Goal: Information Seeking & Learning: Learn about a topic

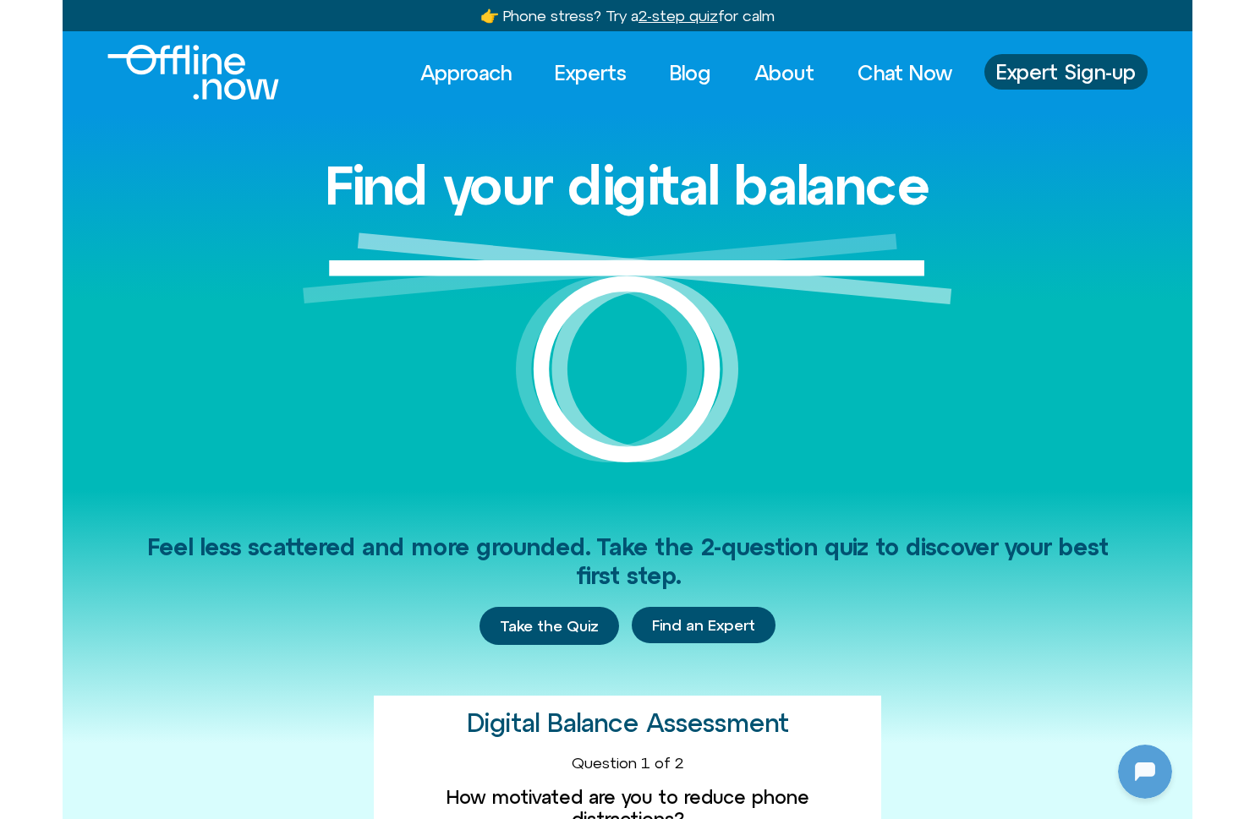
scroll to position [224, 0]
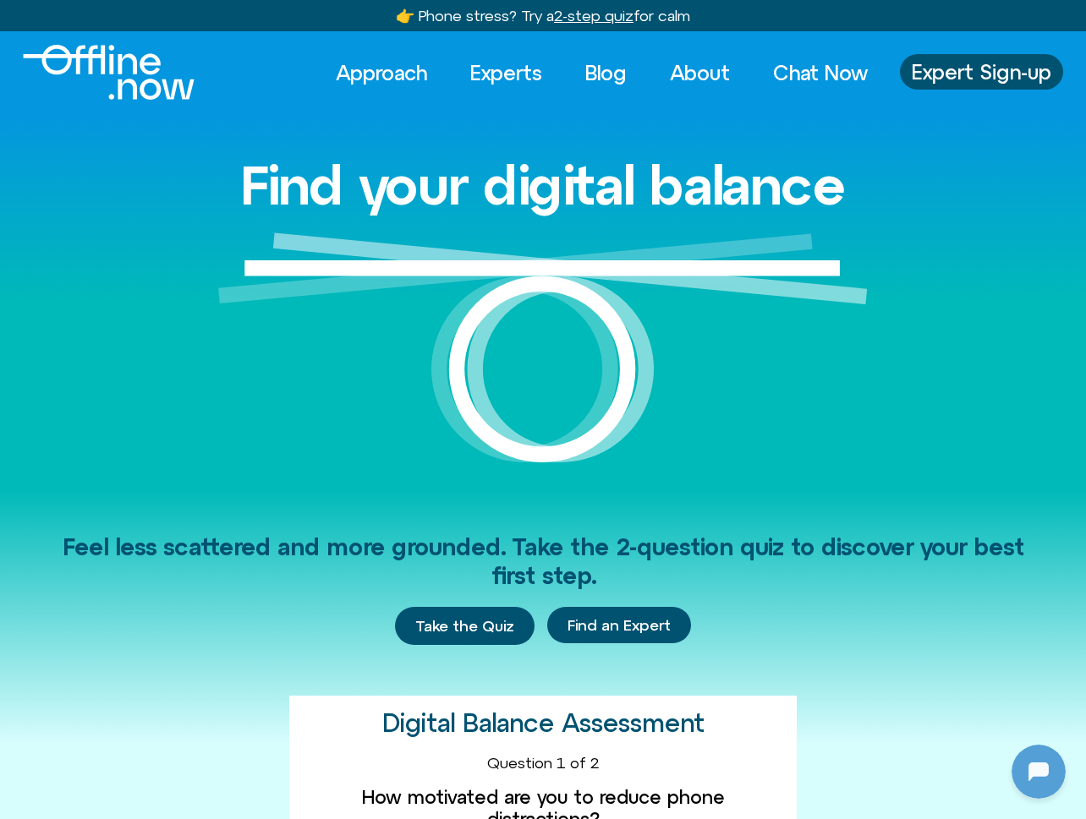
scroll to position [224, 0]
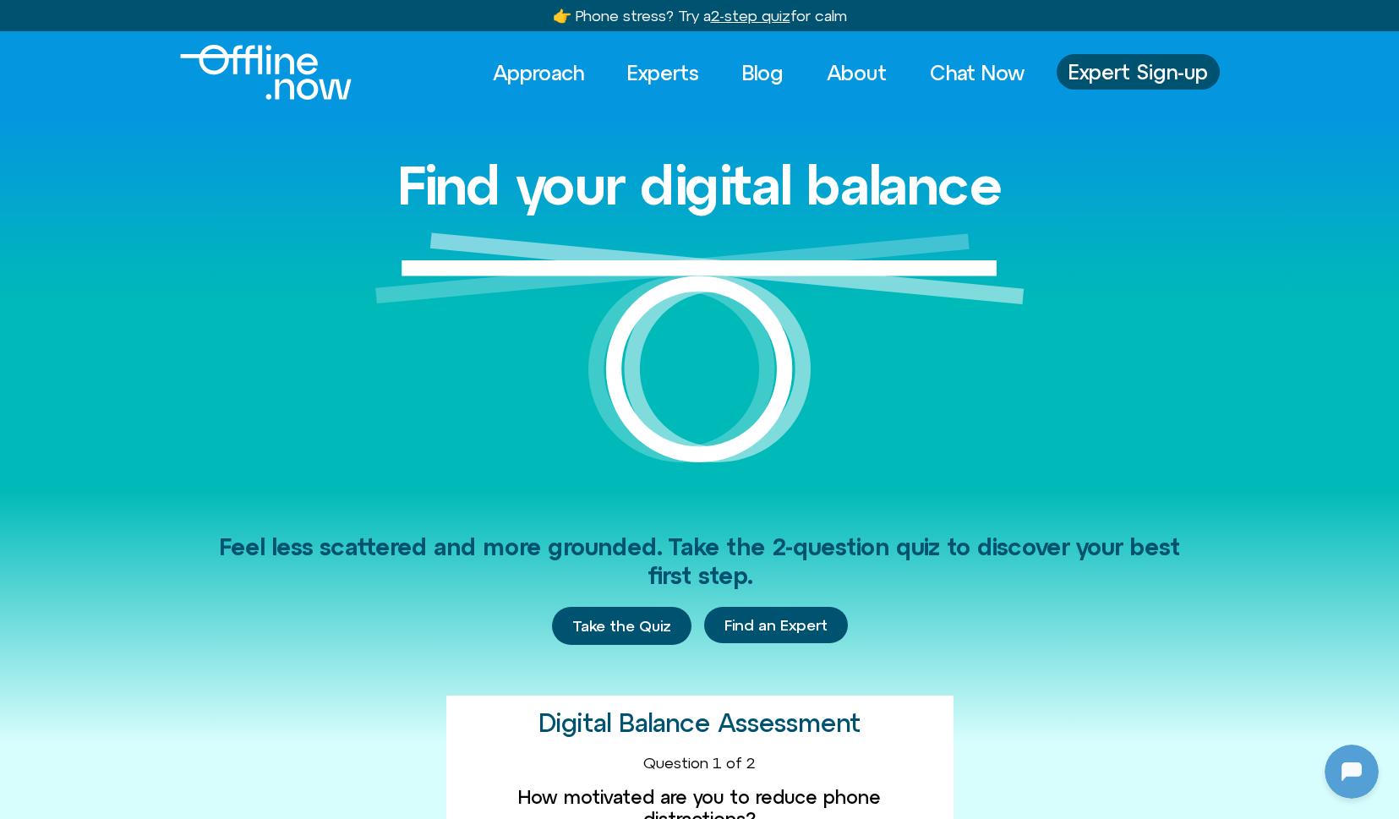
scroll to position [224, 0]
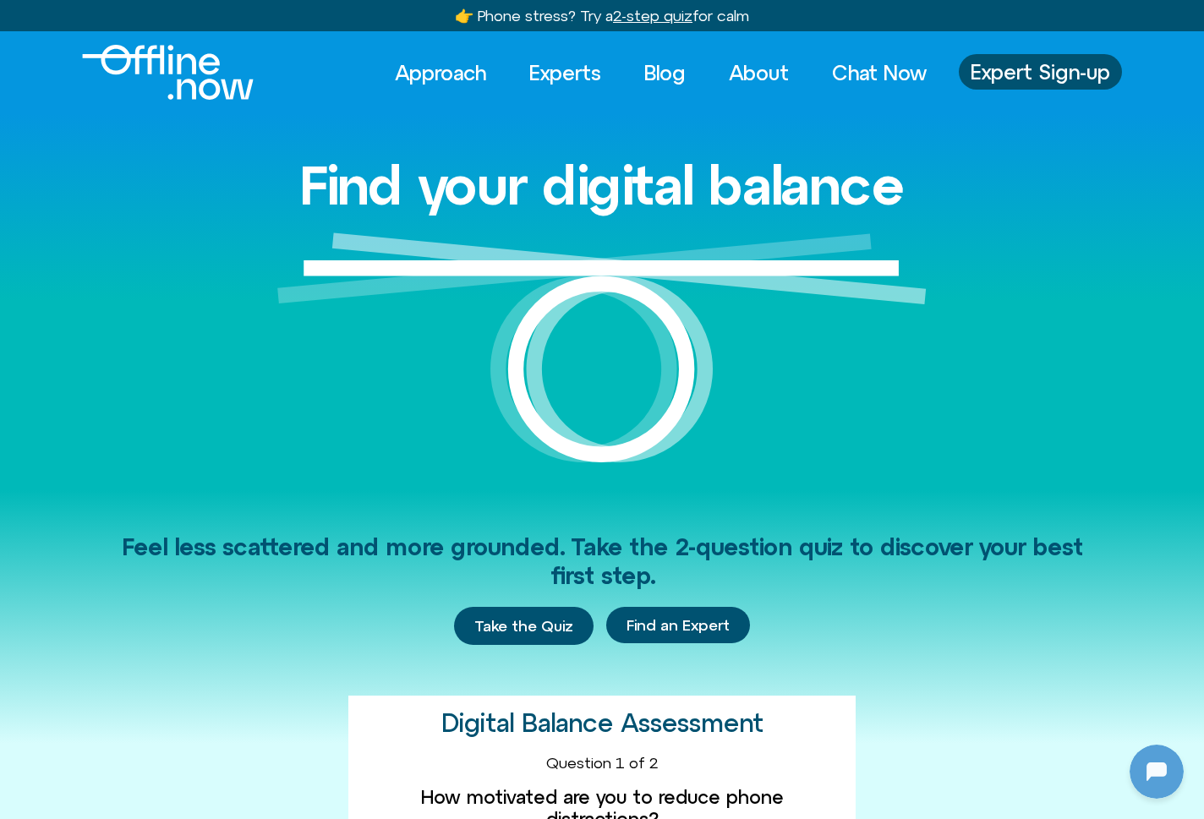
scroll to position [224, 0]
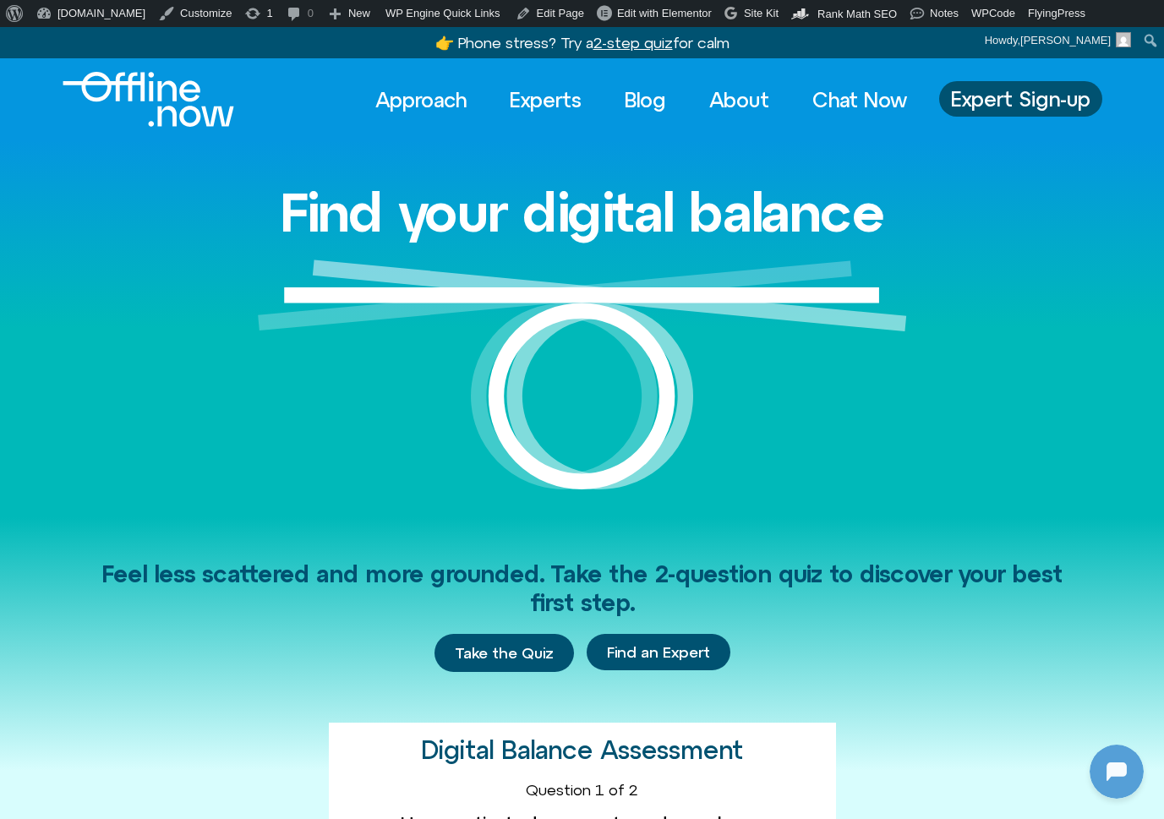
scroll to position [224, 0]
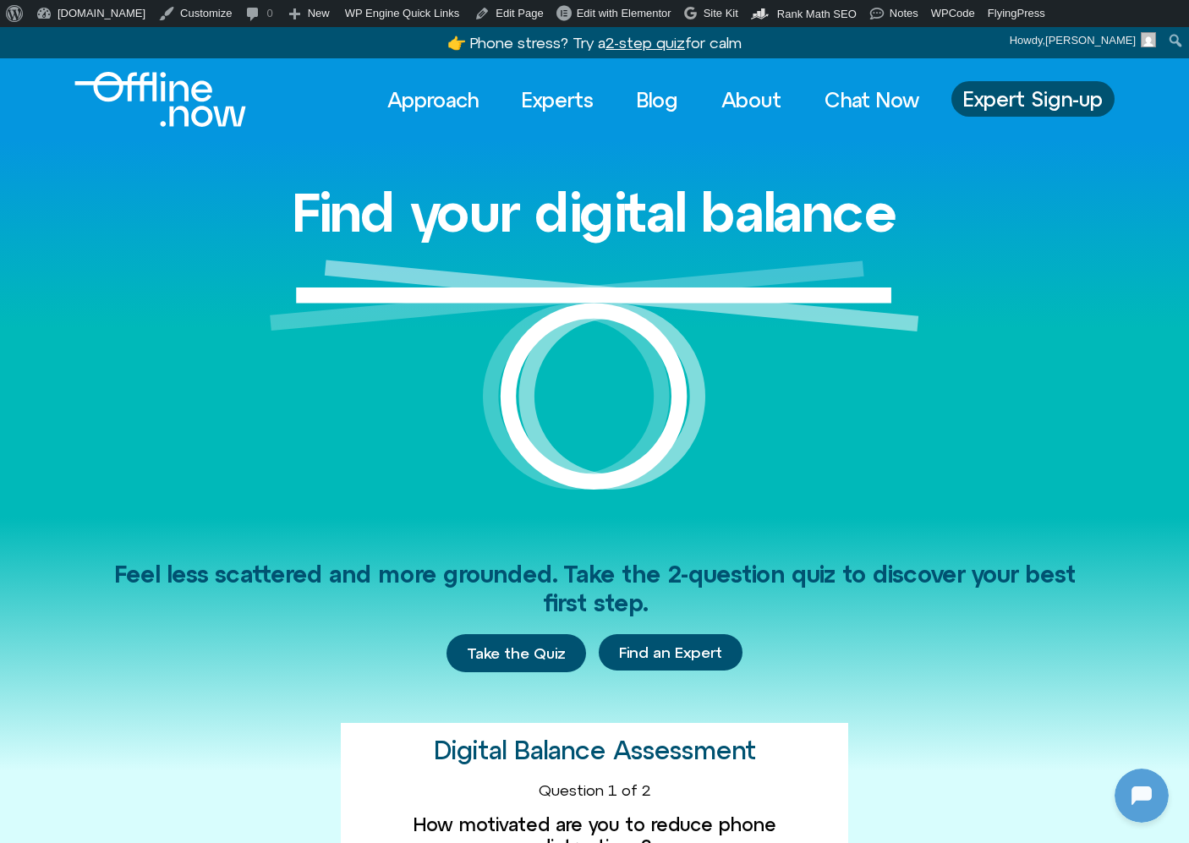
scroll to position [224, 0]
click at [561, 90] on link "Experts" at bounding box center [557, 99] width 102 height 37
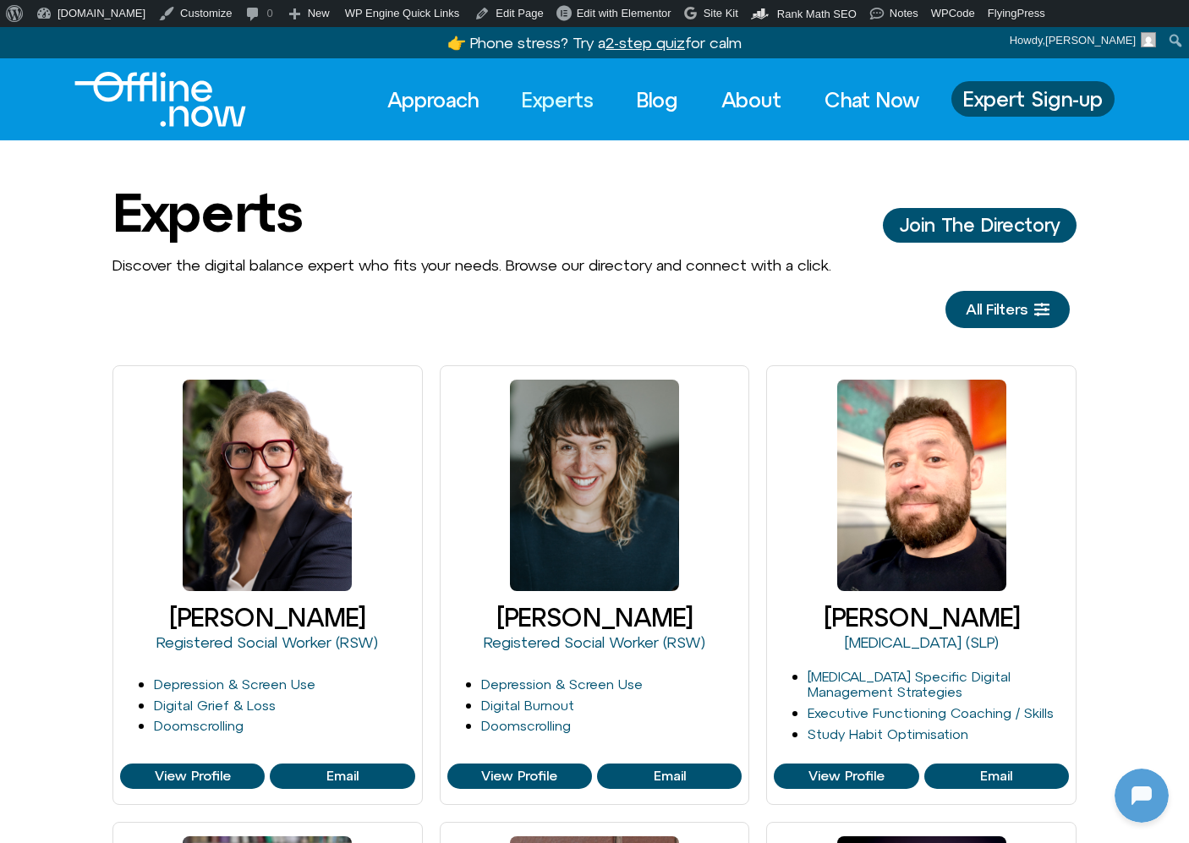
click at [130, 102] on img "Logo" at bounding box center [160, 99] width 172 height 55
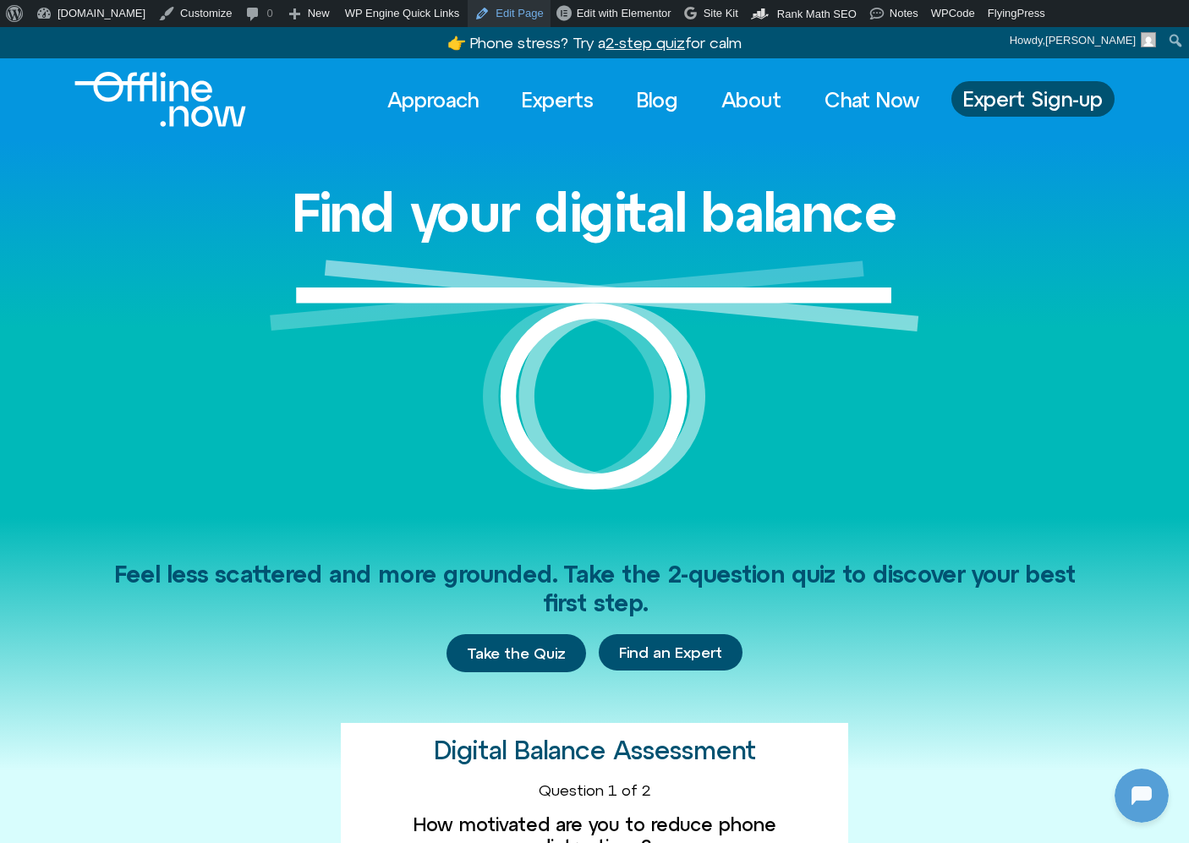
scroll to position [224, 0]
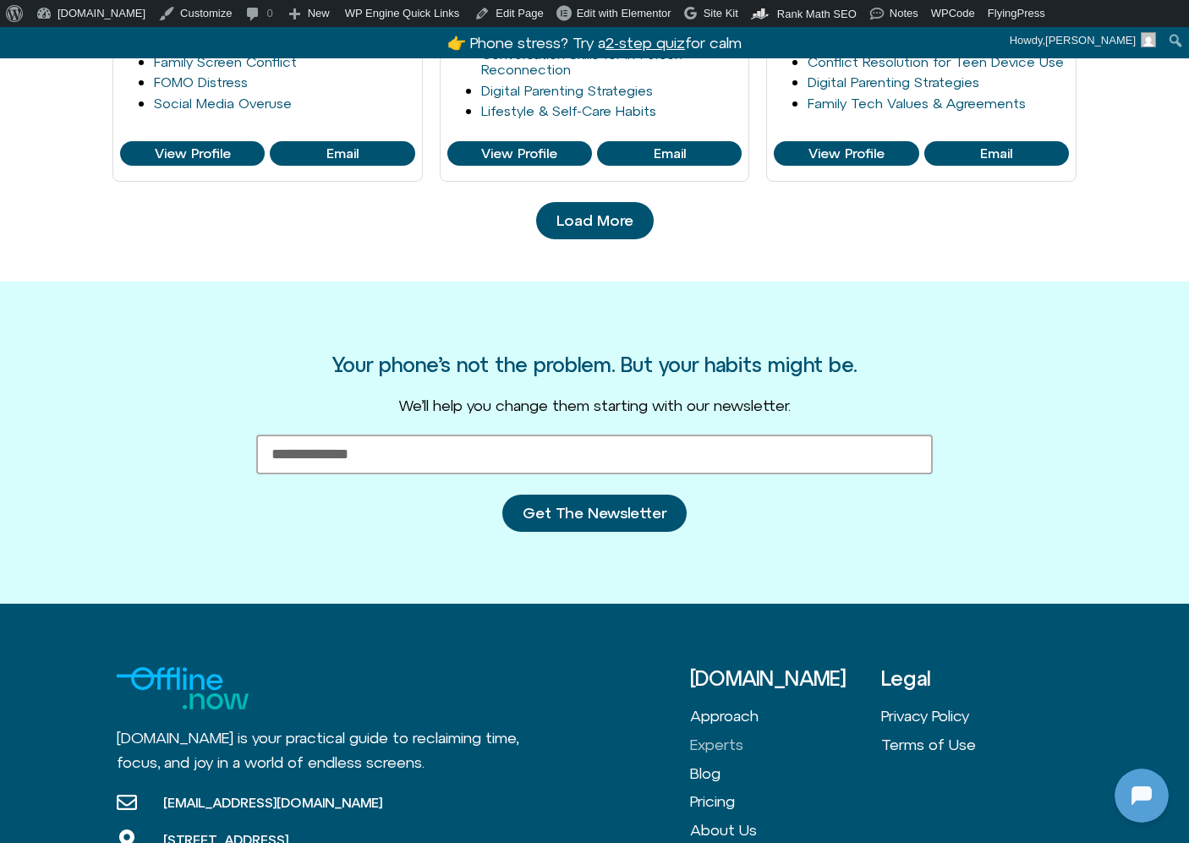
scroll to position [1988, 0]
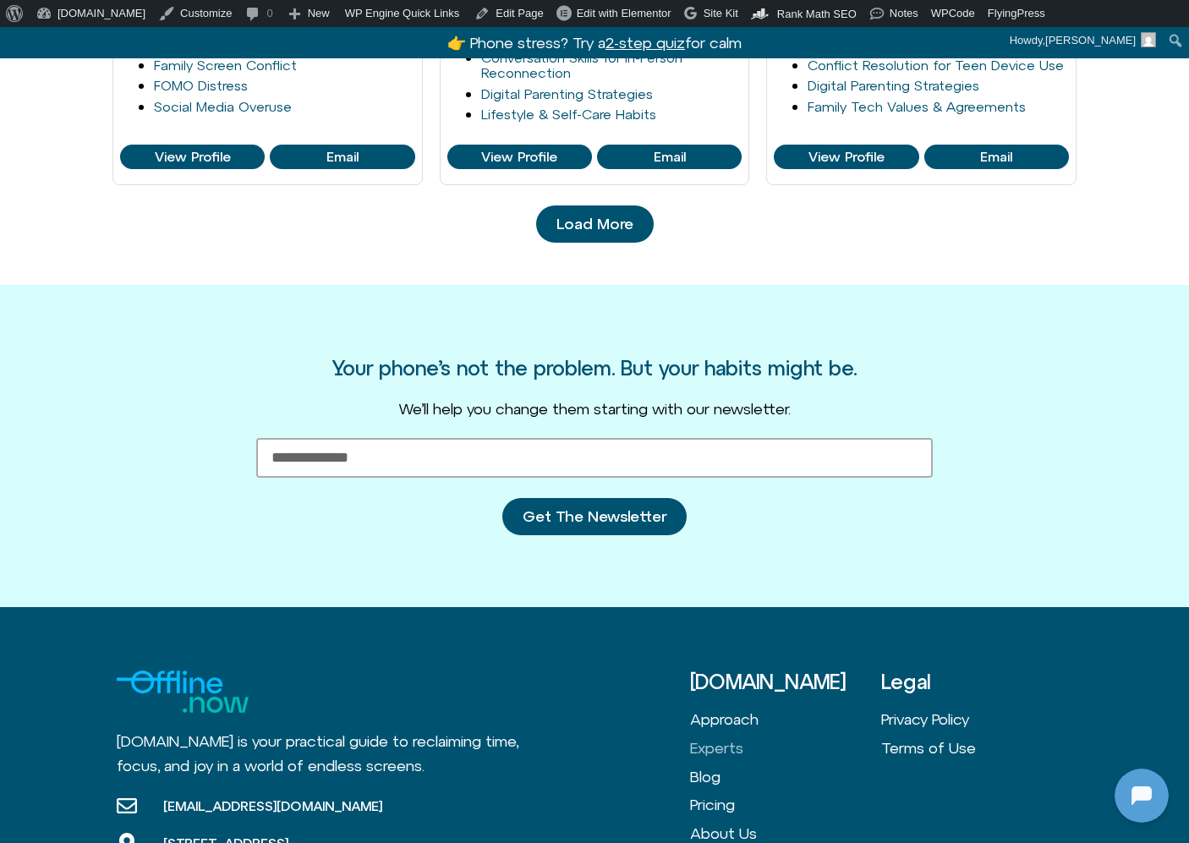
click at [554, 222] on link "Load More" at bounding box center [595, 223] width 118 height 37
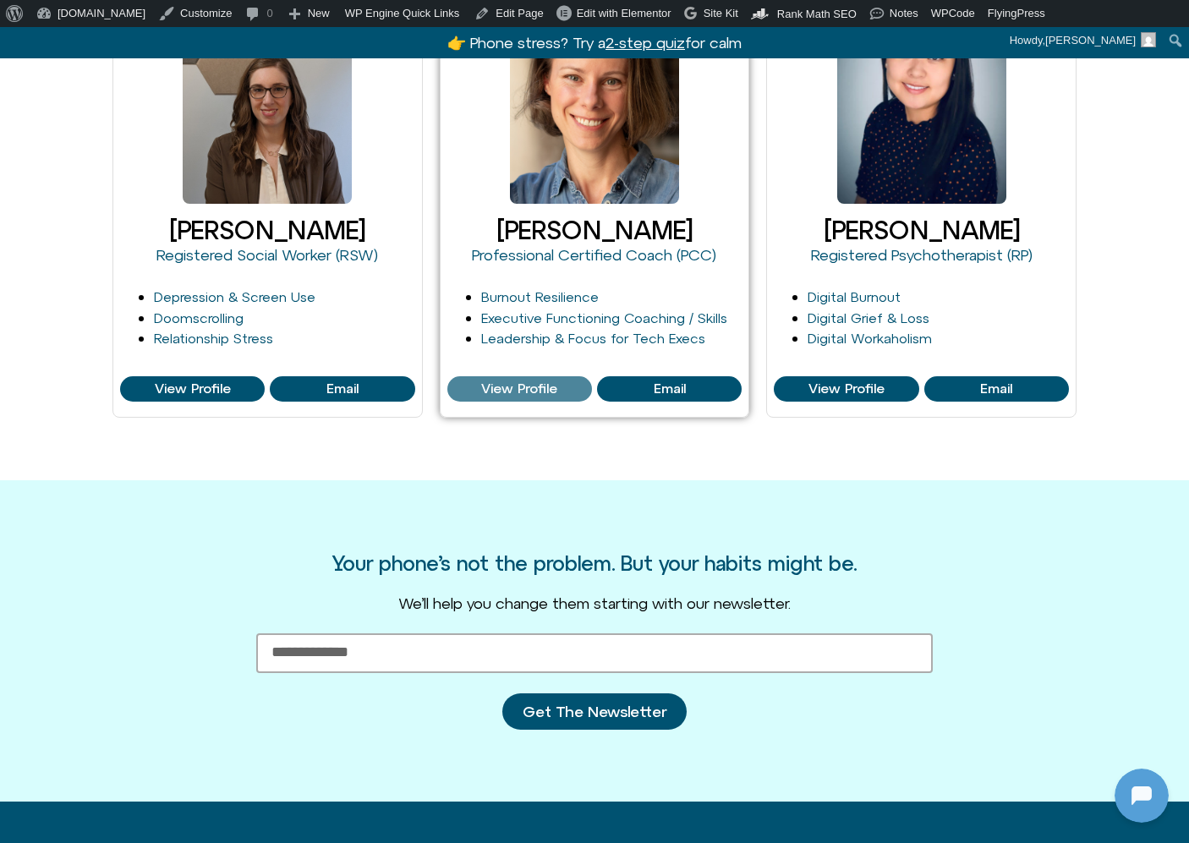
scroll to position [2672, 0]
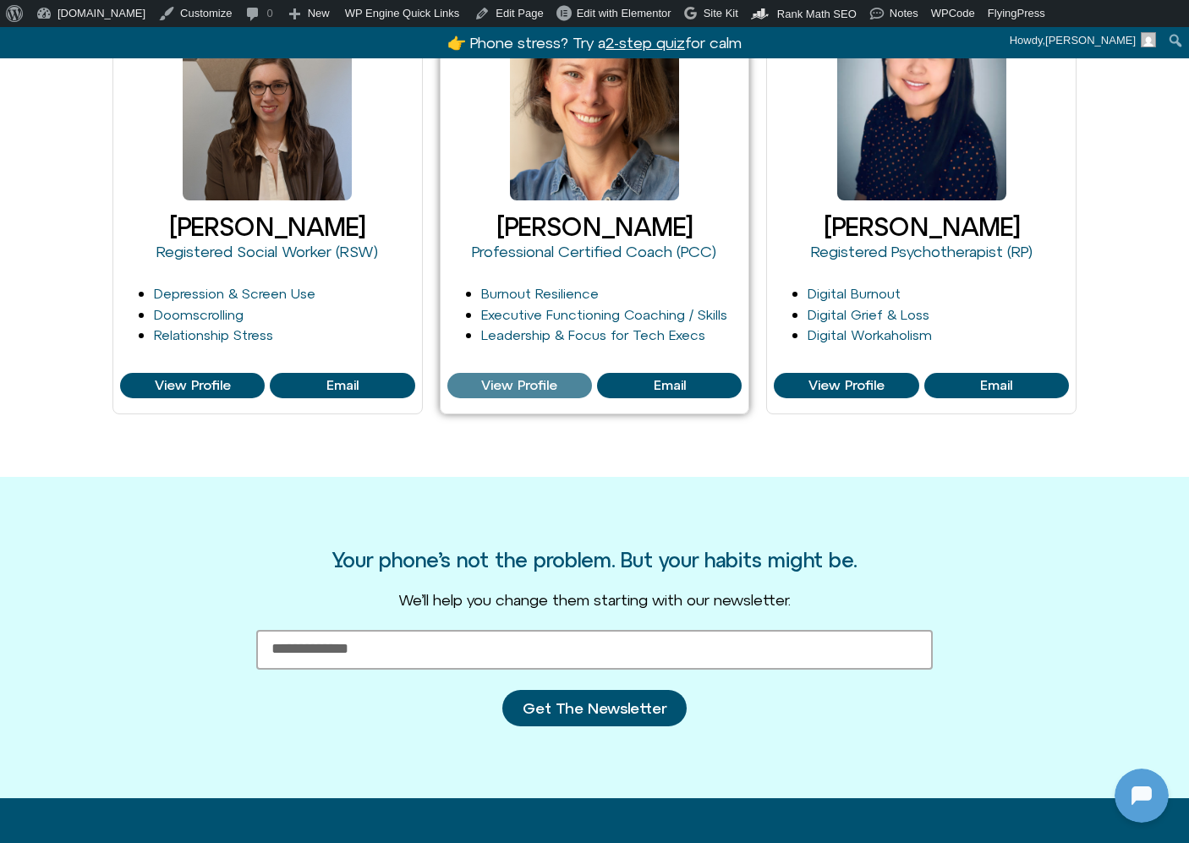
click at [537, 380] on span "View Profile" at bounding box center [519, 385] width 76 height 15
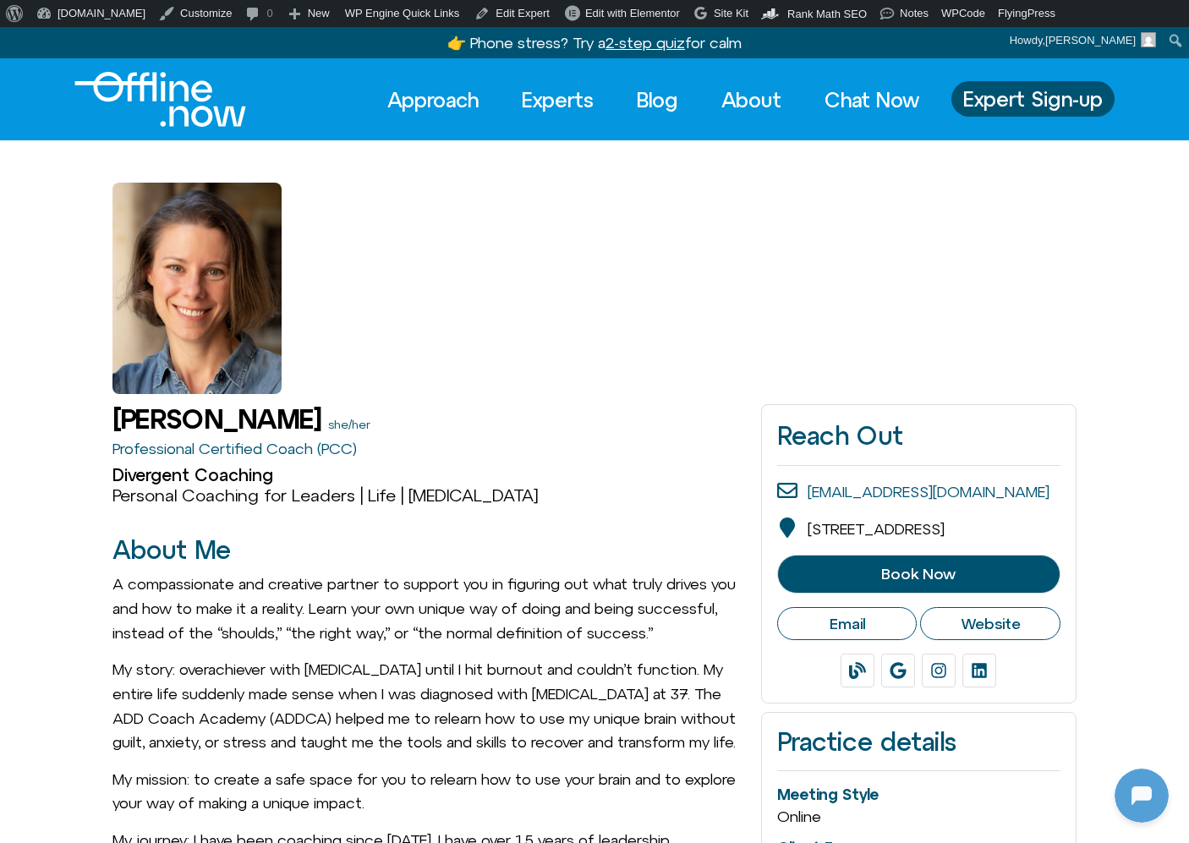
scroll to position [224, 0]
drag, startPoint x: 88, startPoint y: 419, endPoint x: 348, endPoint y: 419, distance: 260.4
copy h1 "[PERSON_NAME]"
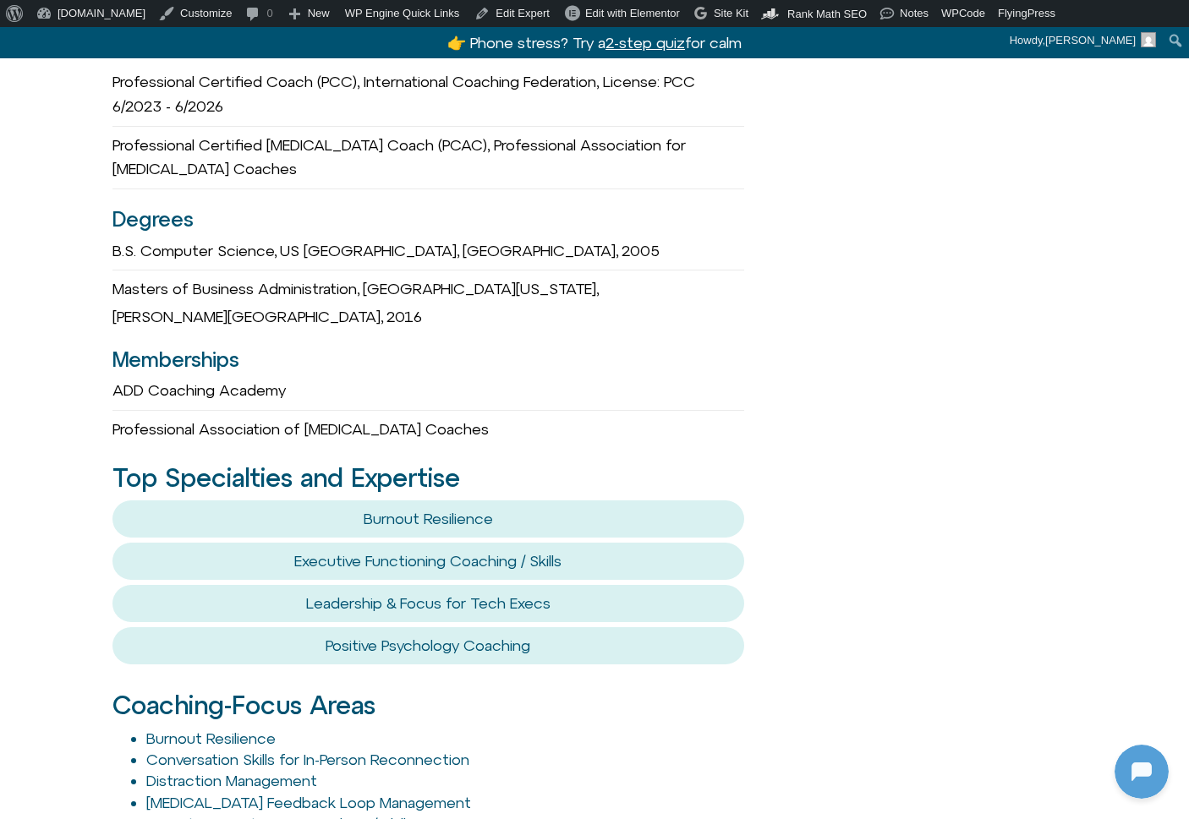
scroll to position [1030, 0]
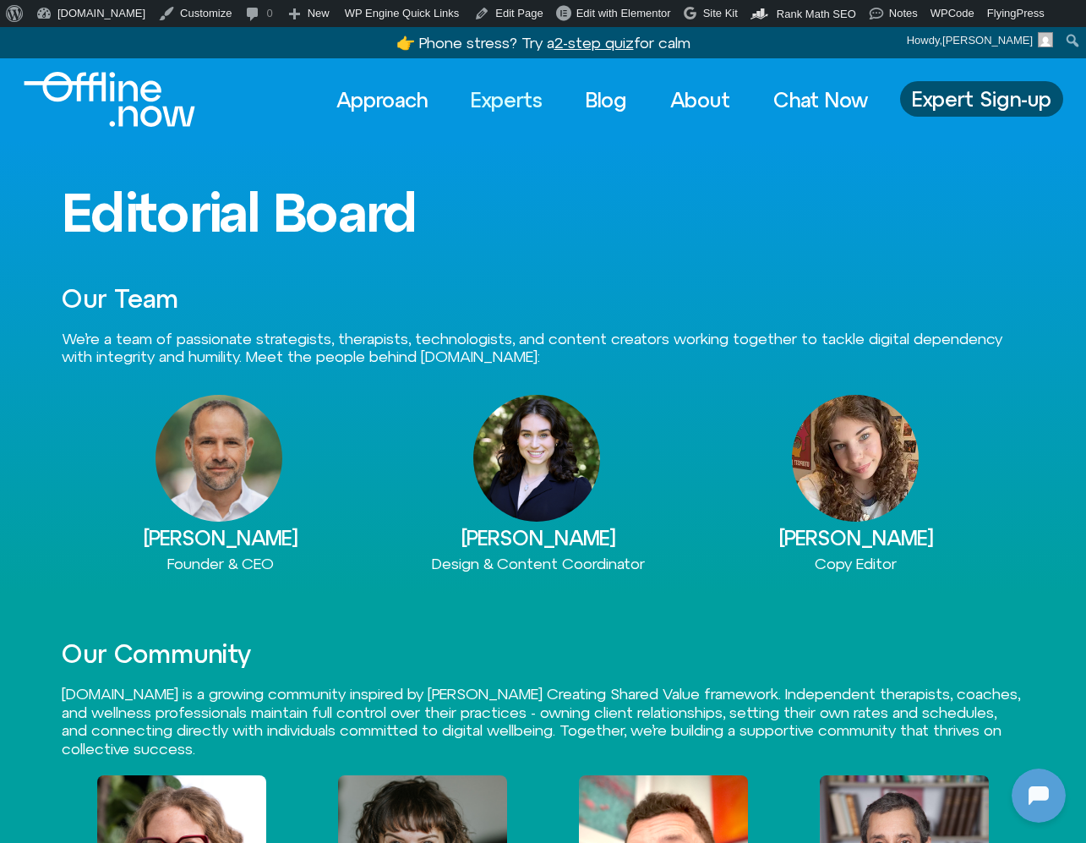
click at [500, 106] on link "Experts" at bounding box center [507, 99] width 102 height 37
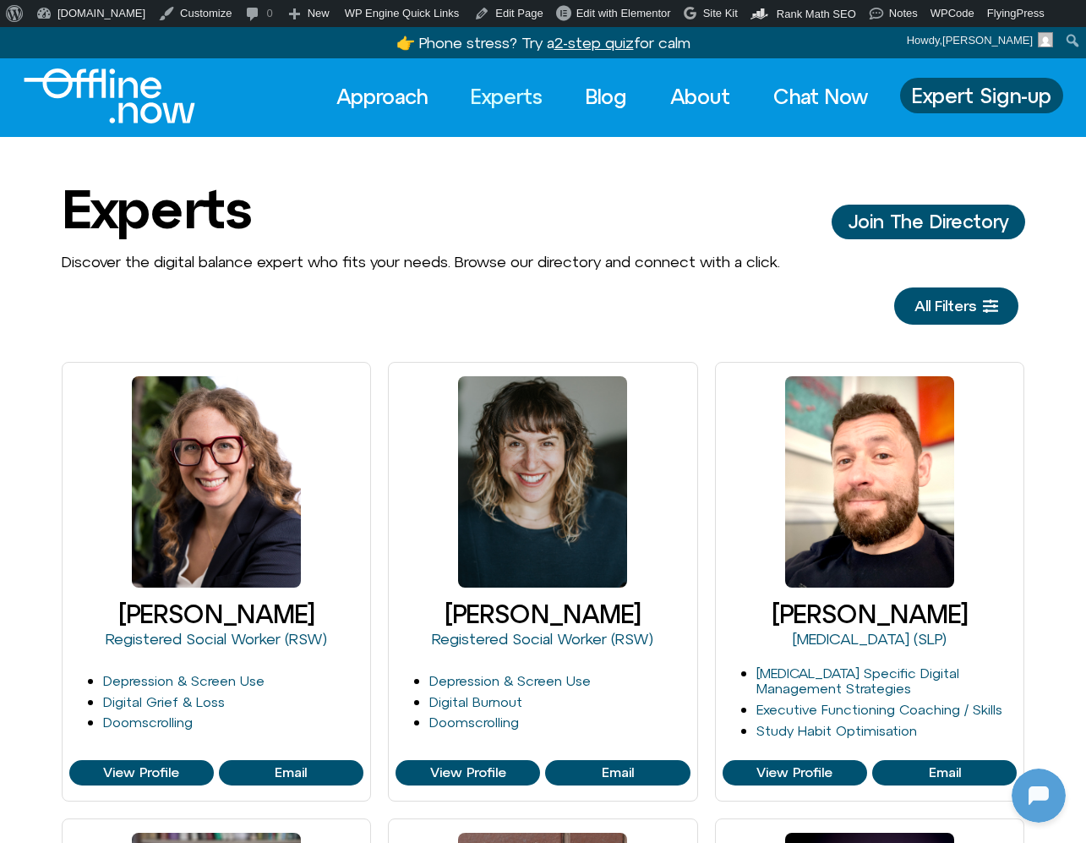
scroll to position [224, 0]
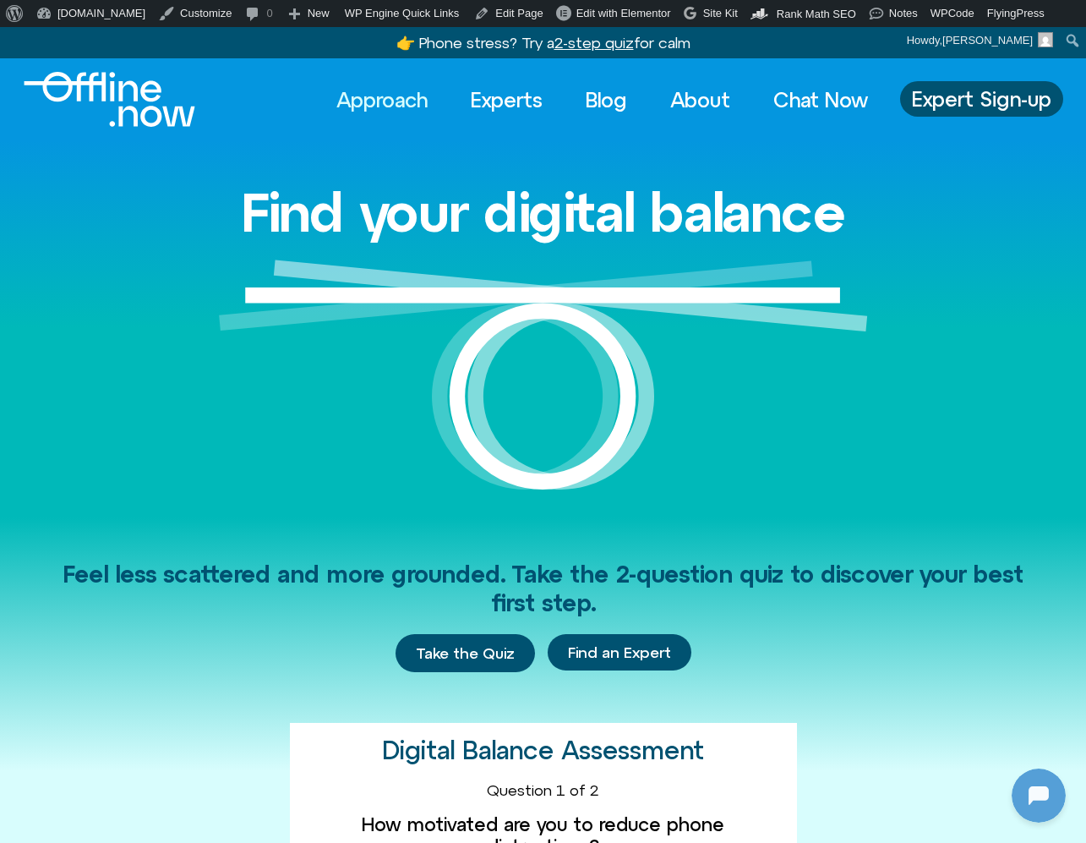
scroll to position [224, 0]
click at [499, 102] on link "Experts" at bounding box center [507, 99] width 102 height 37
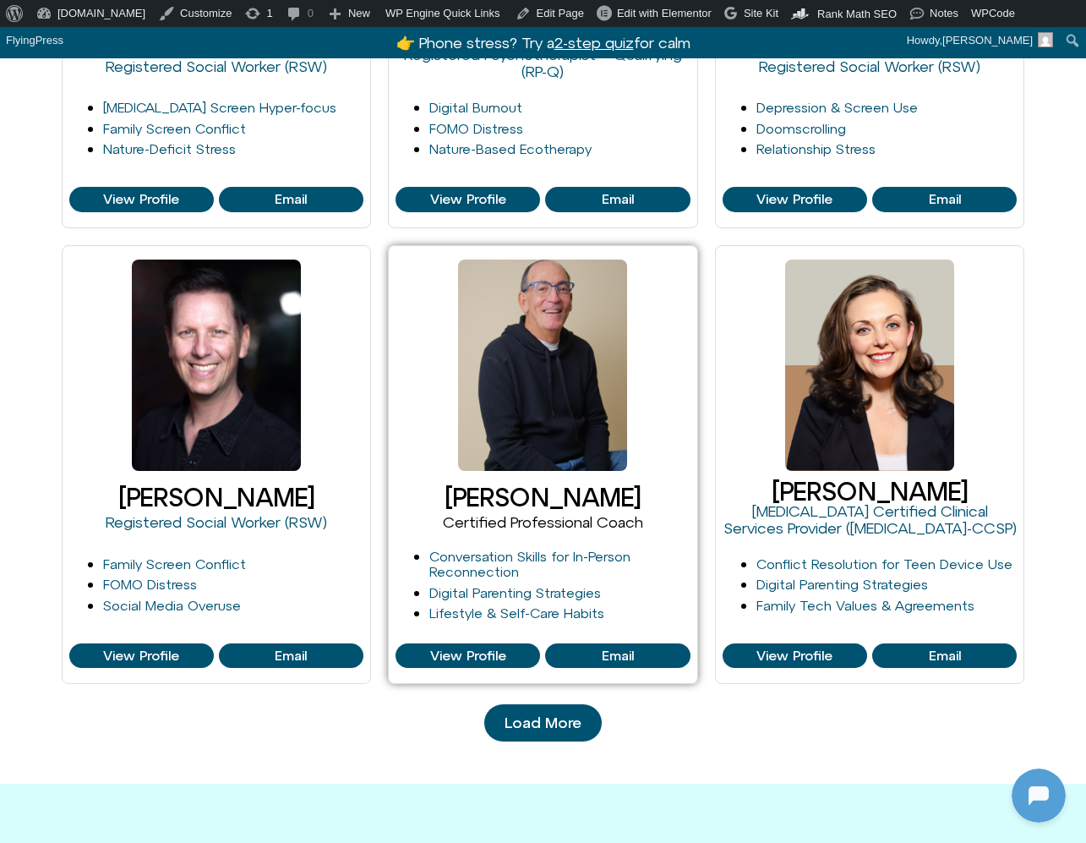
scroll to position [1492, 0]
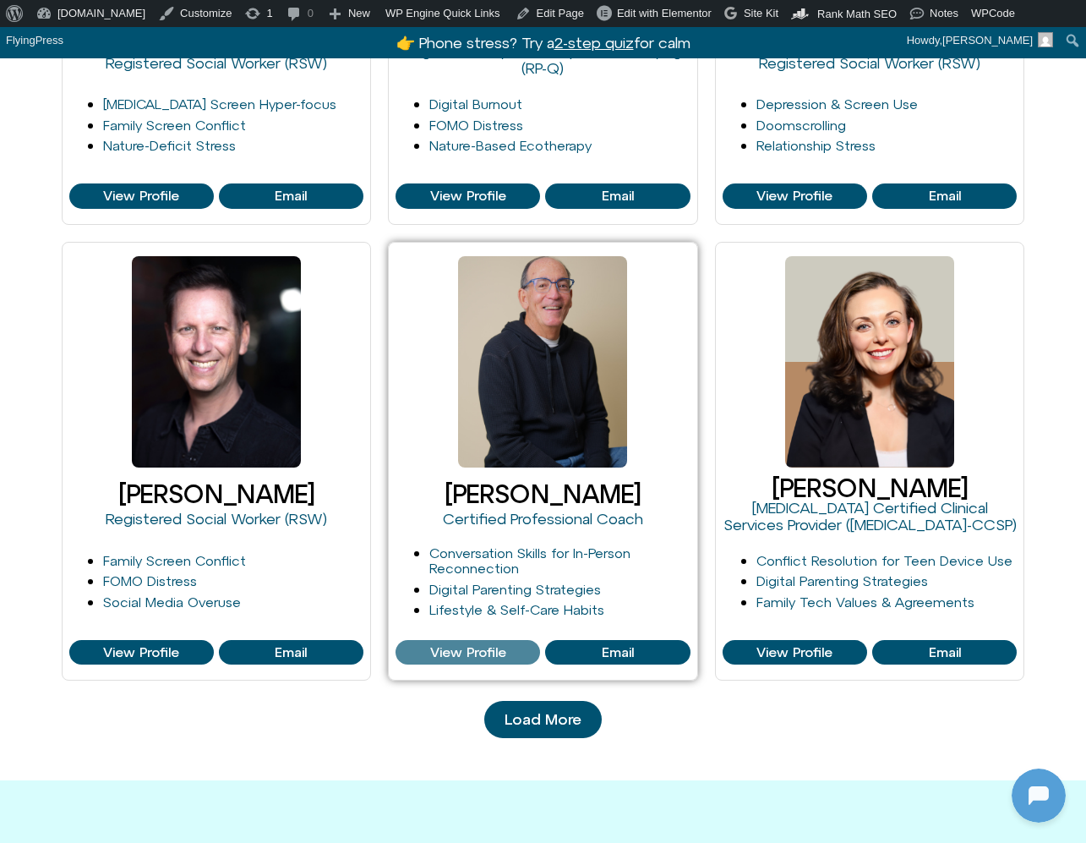
click at [494, 645] on span "View Profile" at bounding box center [468, 652] width 76 height 15
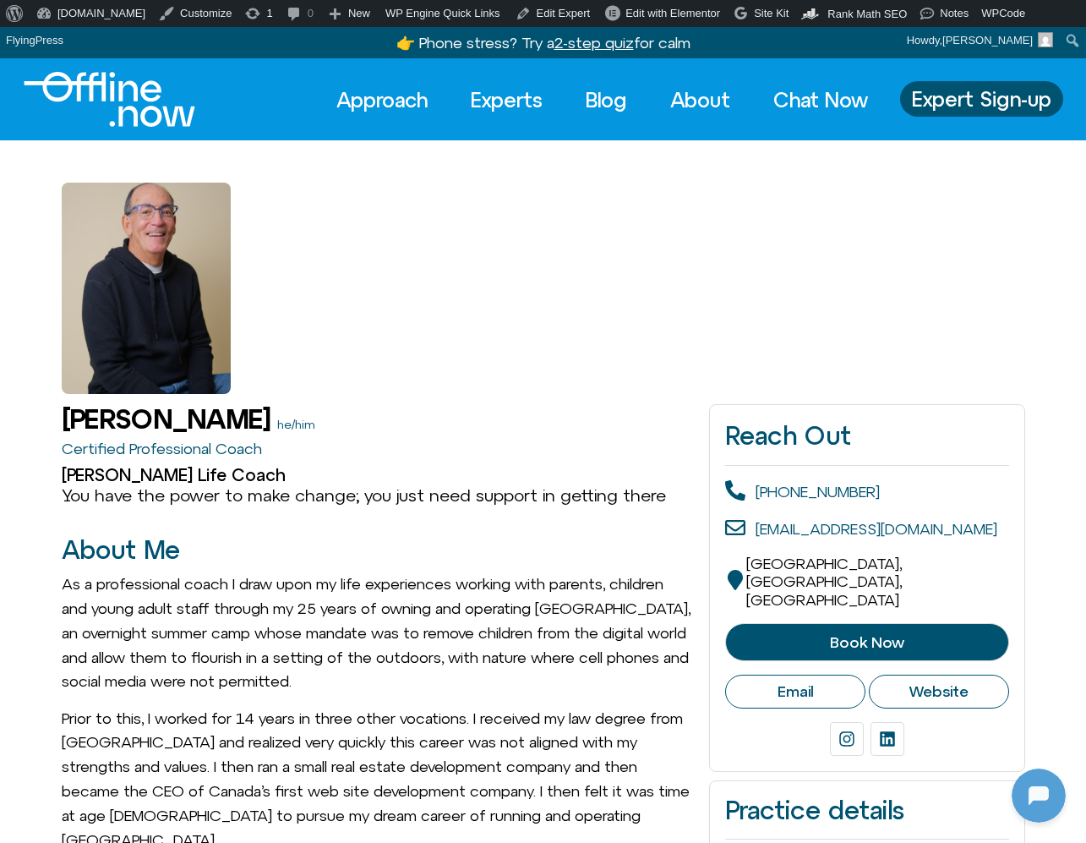
scroll to position [224, 0]
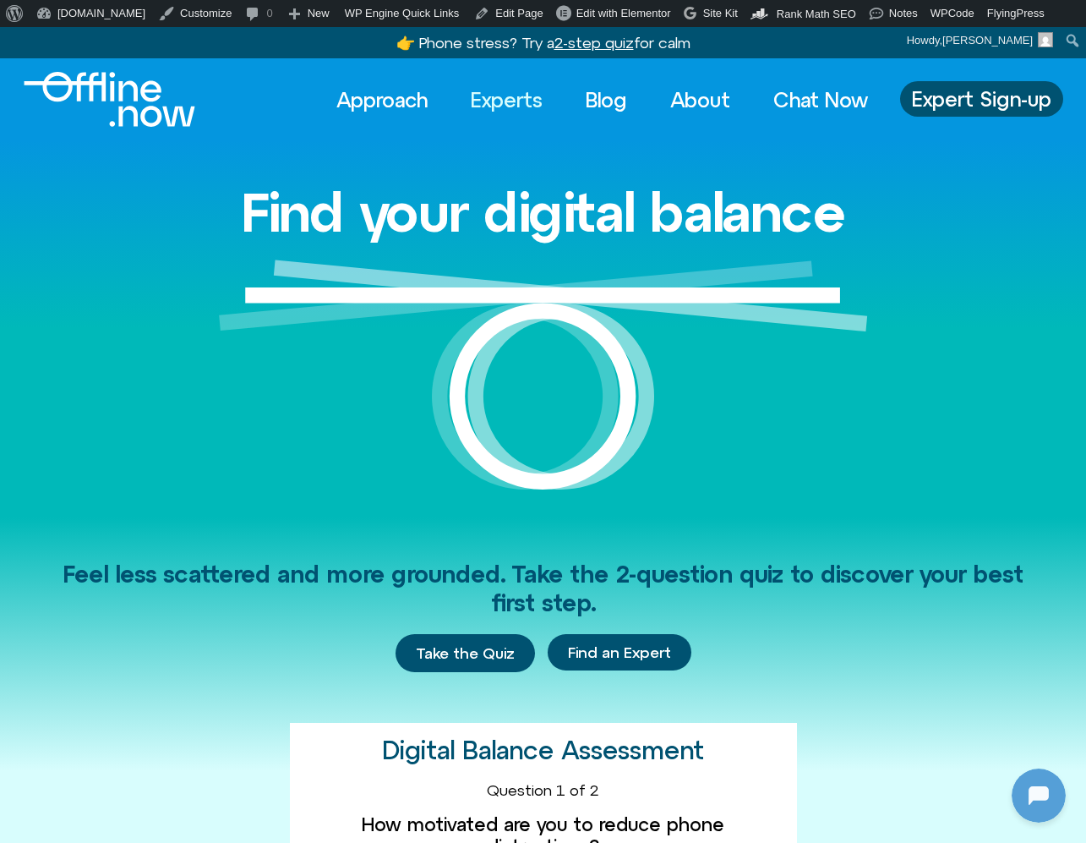
click at [504, 105] on link "Experts" at bounding box center [507, 99] width 102 height 37
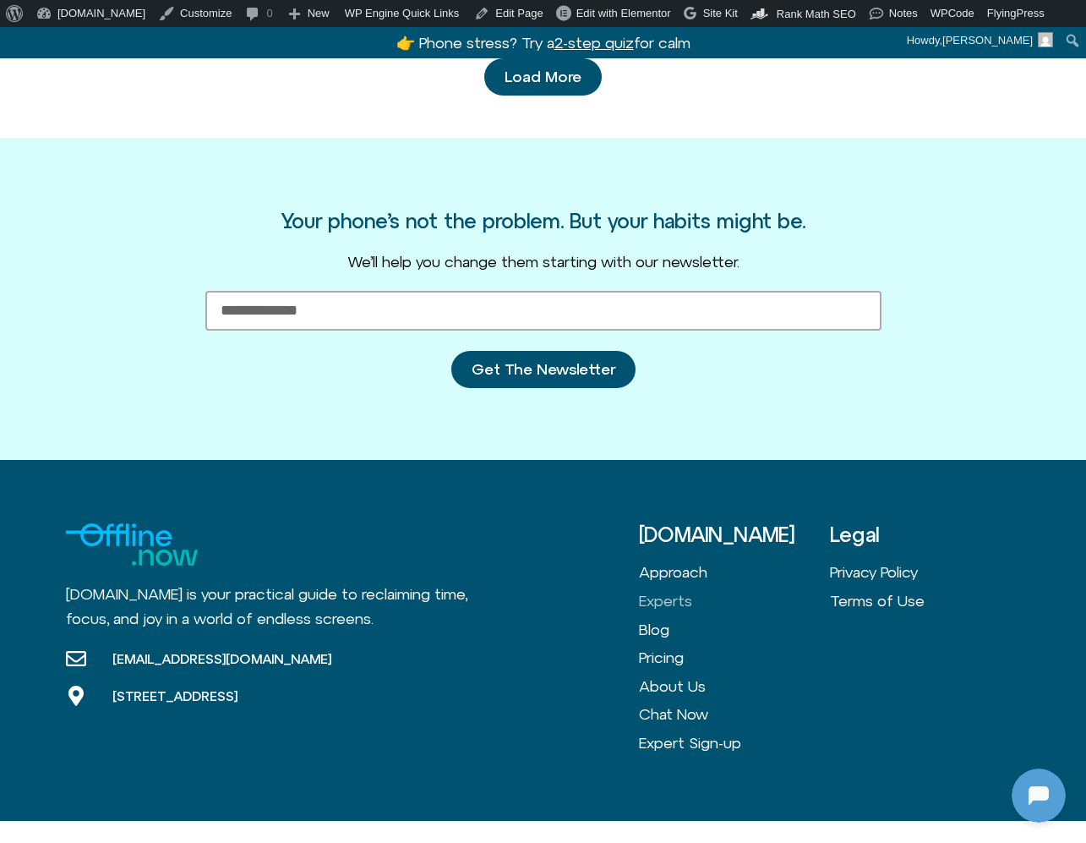
scroll to position [2068, 0]
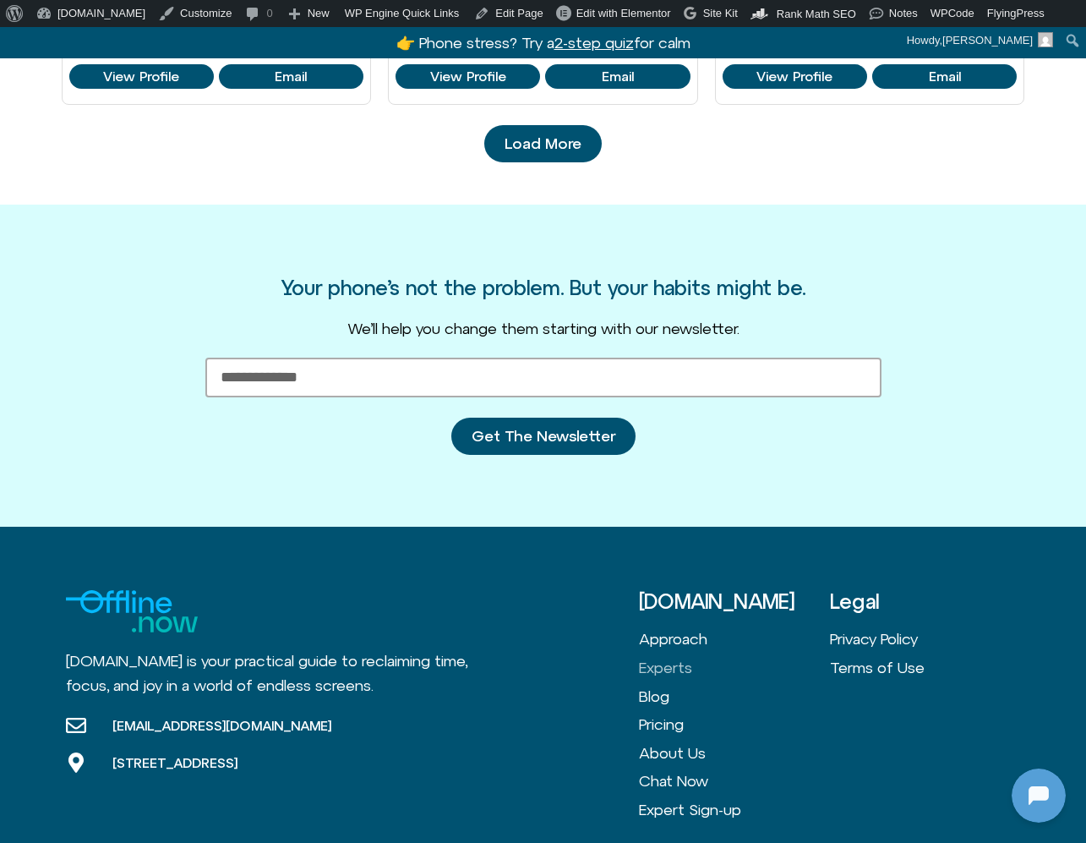
click at [551, 145] on span "Load More" at bounding box center [543, 143] width 77 height 17
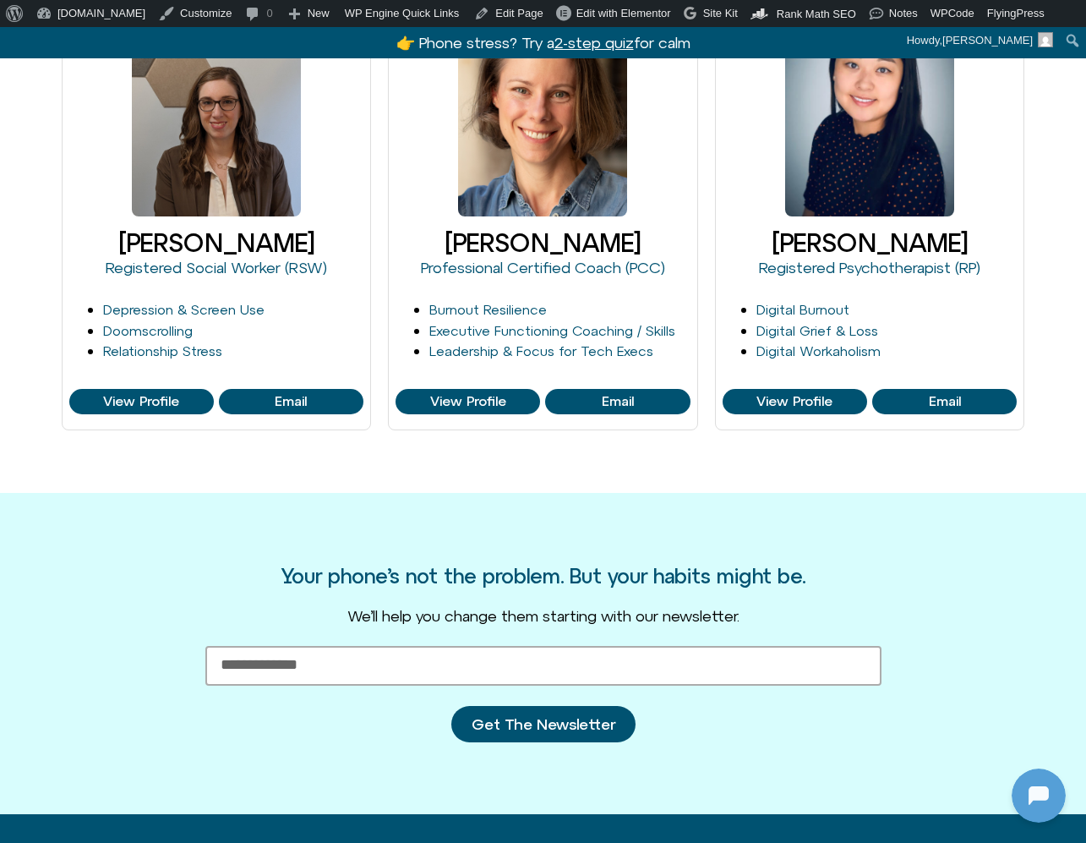
scroll to position [2463, 0]
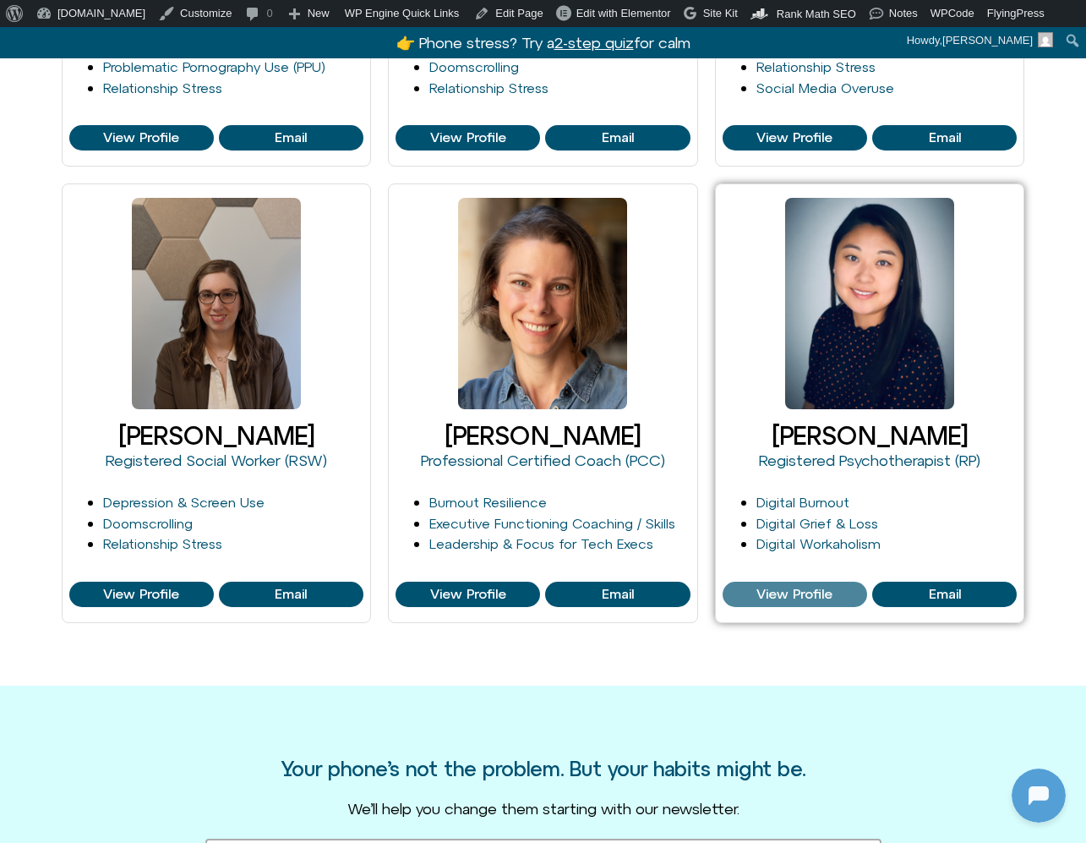
click at [805, 589] on span "View Profile" at bounding box center [795, 594] width 76 height 15
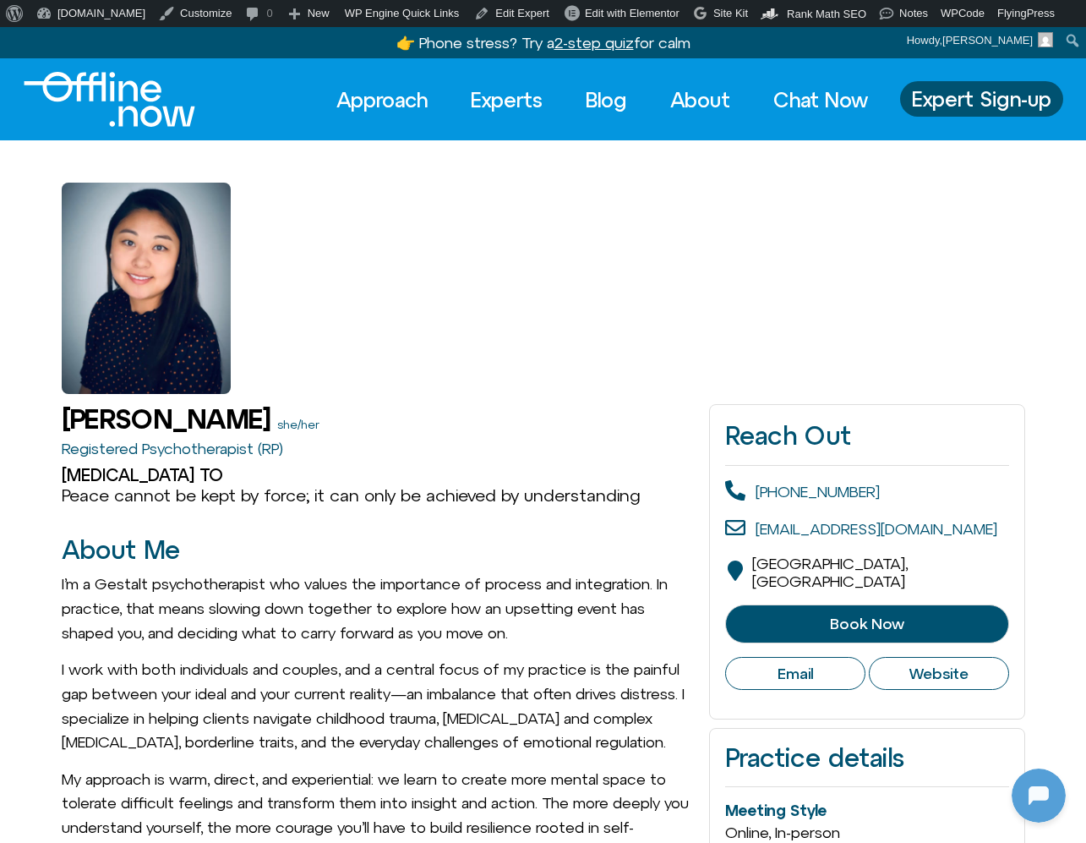
scroll to position [224, 0]
click at [503, 94] on link "Experts" at bounding box center [507, 99] width 102 height 37
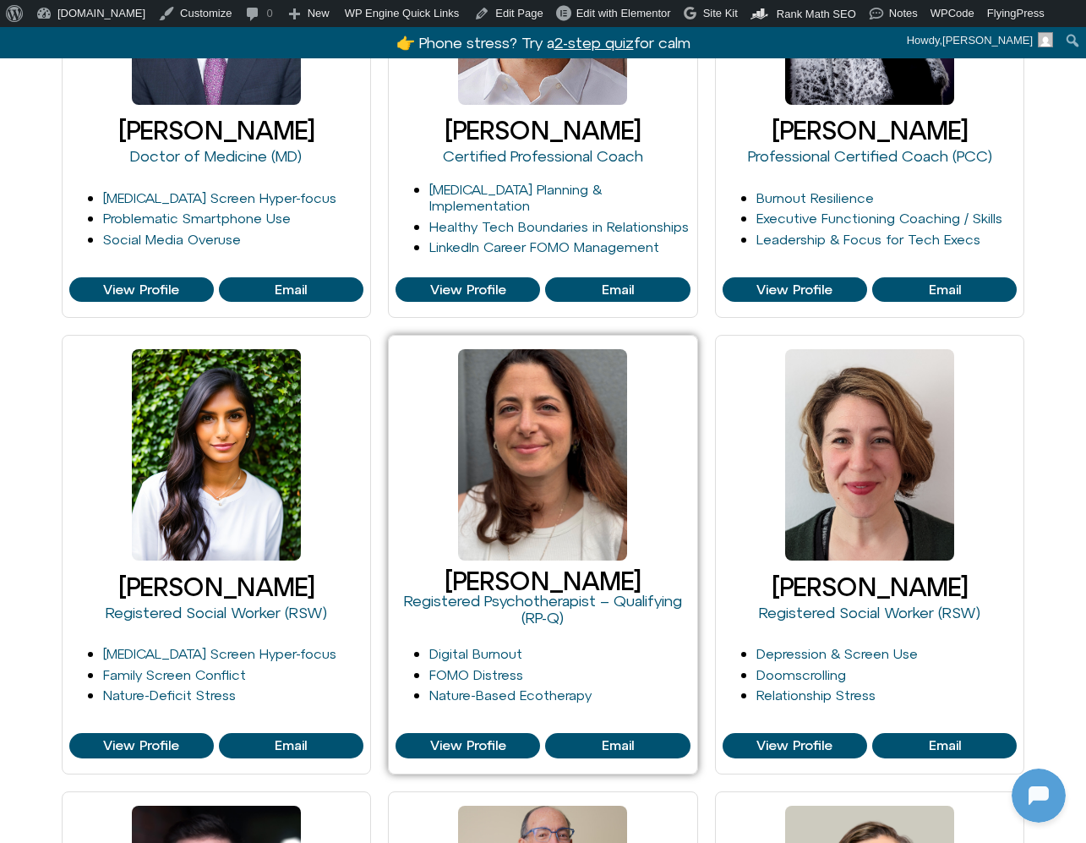
scroll to position [1014, 0]
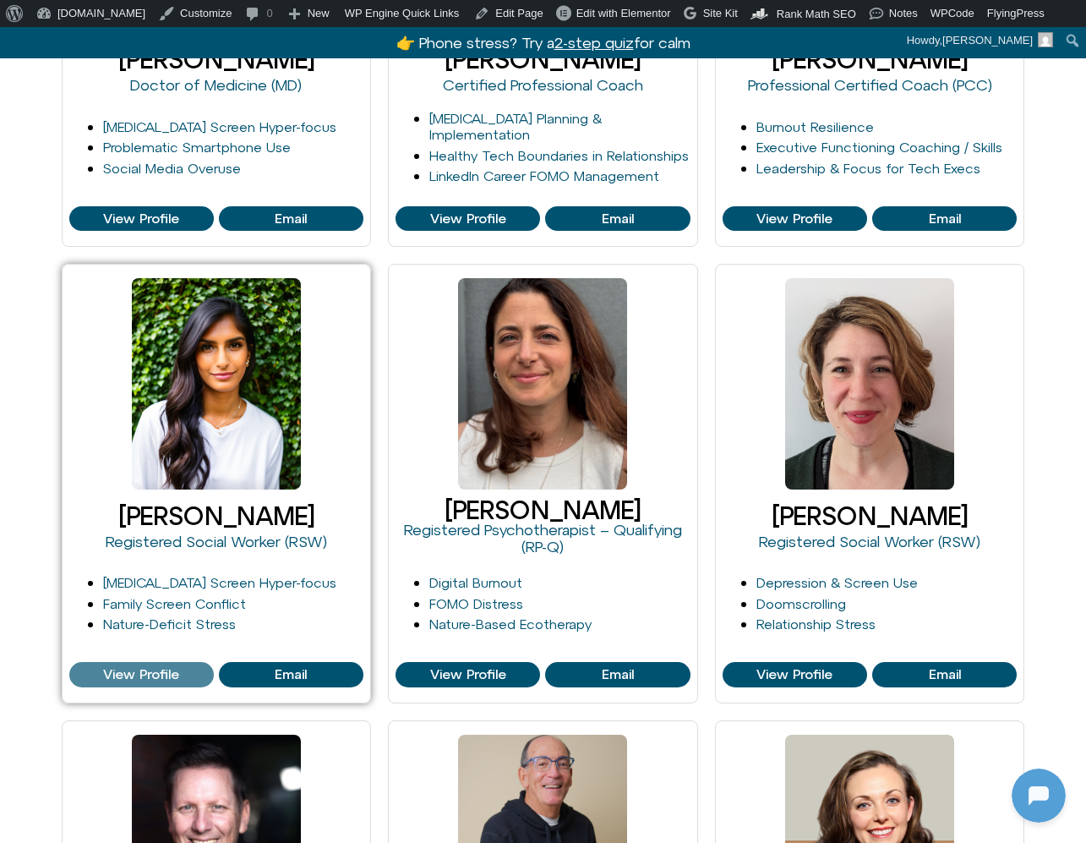
click at [140, 670] on span "View Profile" at bounding box center [141, 674] width 76 height 15
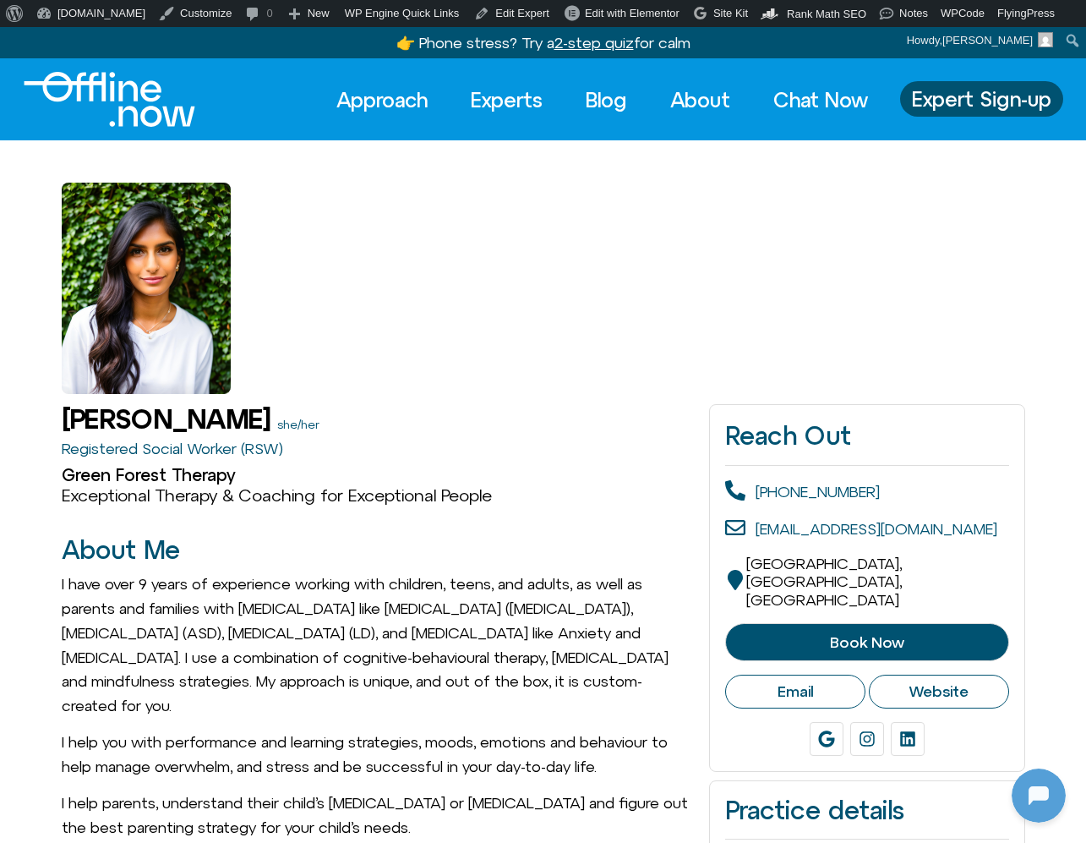
scroll to position [224, 0]
click at [601, 92] on link "Blog" at bounding box center [607, 99] width 72 height 37
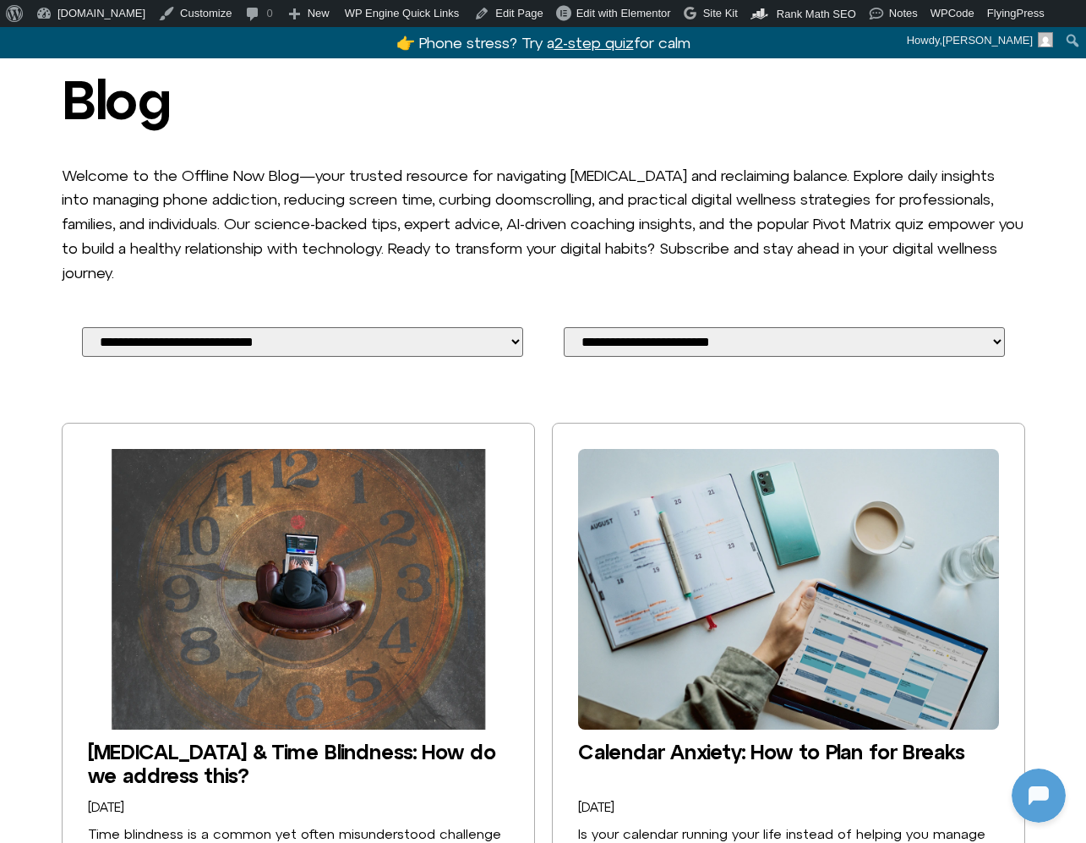
scroll to position [224, 0]
click at [286, 740] on link "ADHD & Time Blindness: How do we address this?" at bounding box center [292, 763] width 408 height 47
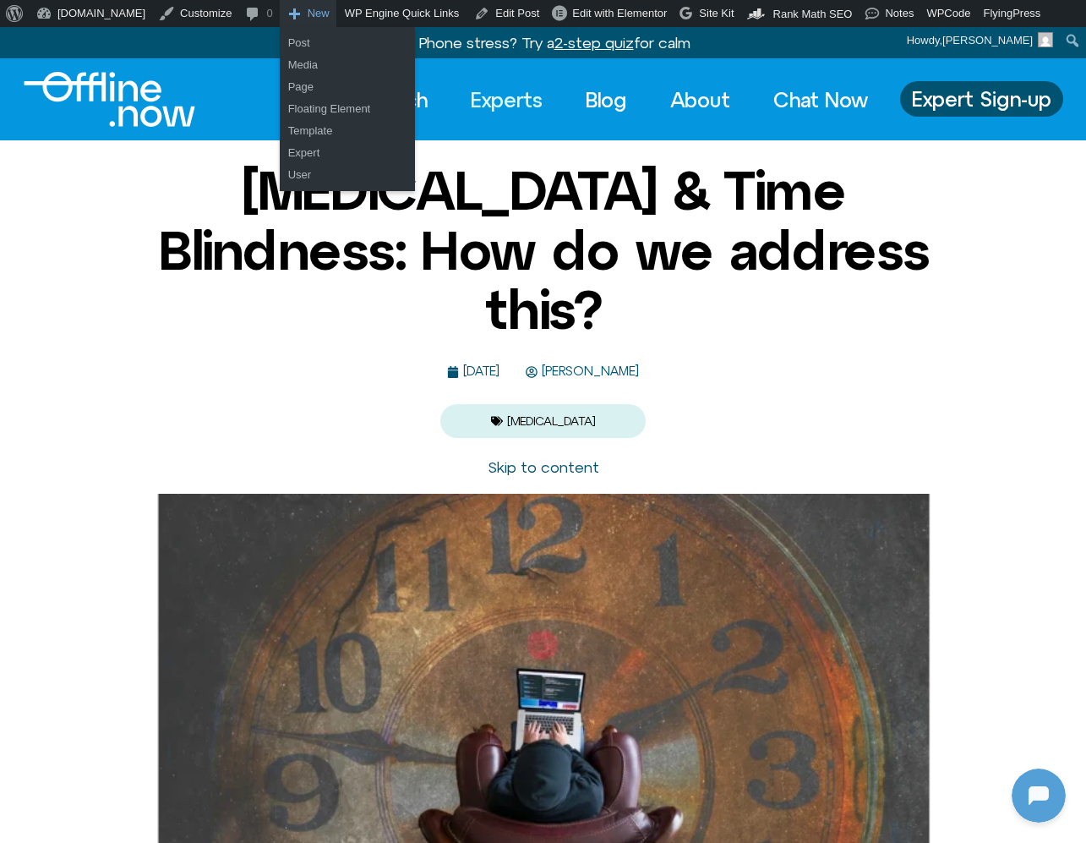
click at [505, 92] on link "Experts" at bounding box center [507, 99] width 102 height 37
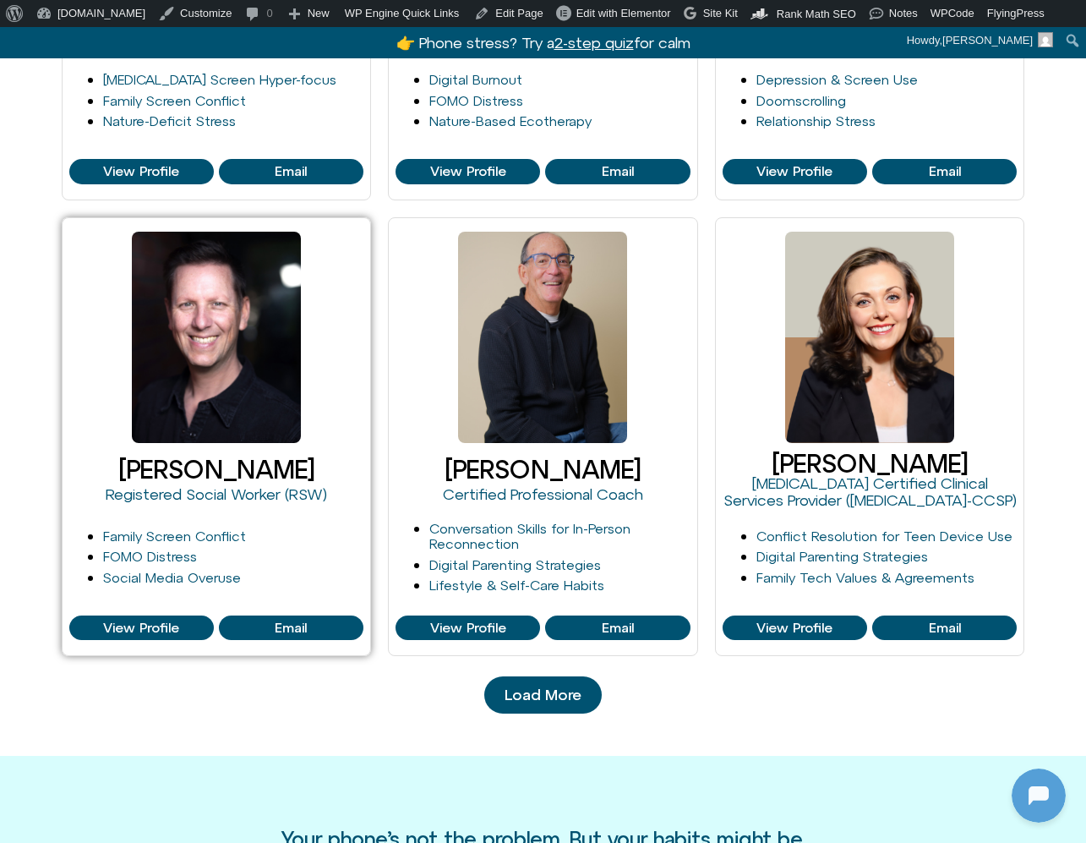
scroll to position [1807, 0]
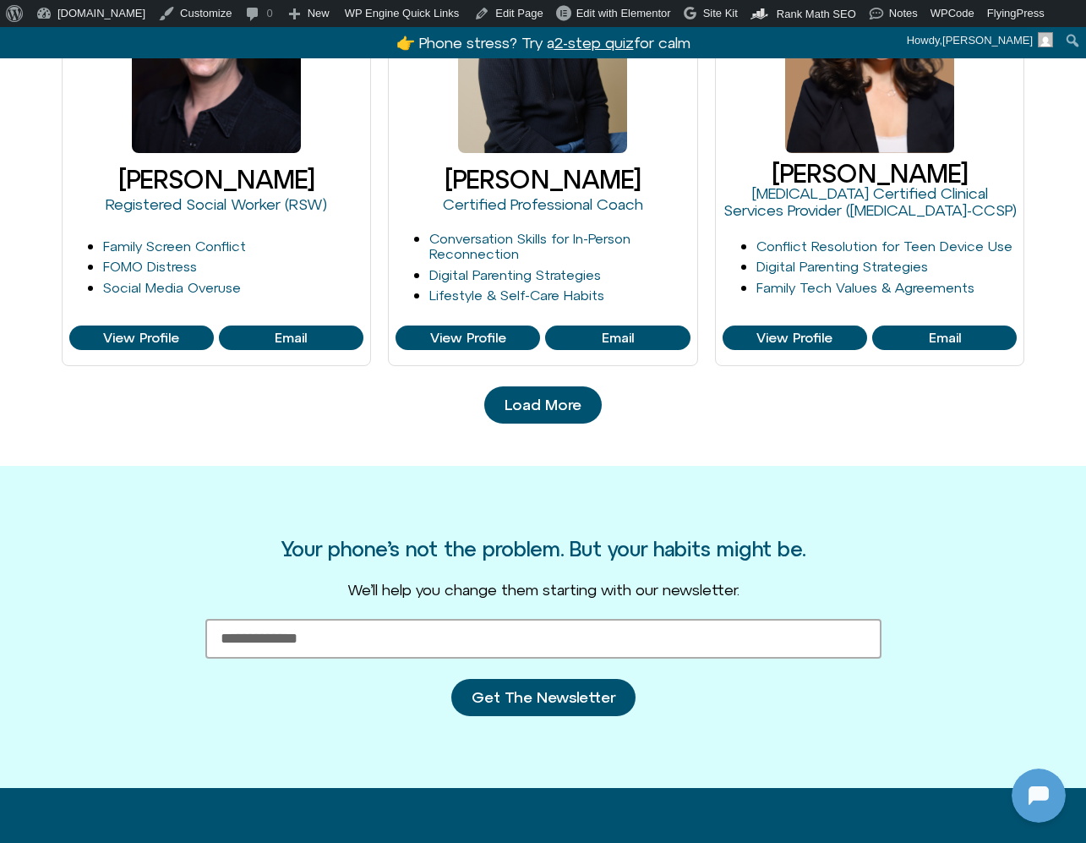
click at [562, 403] on span "Load More" at bounding box center [543, 405] width 77 height 17
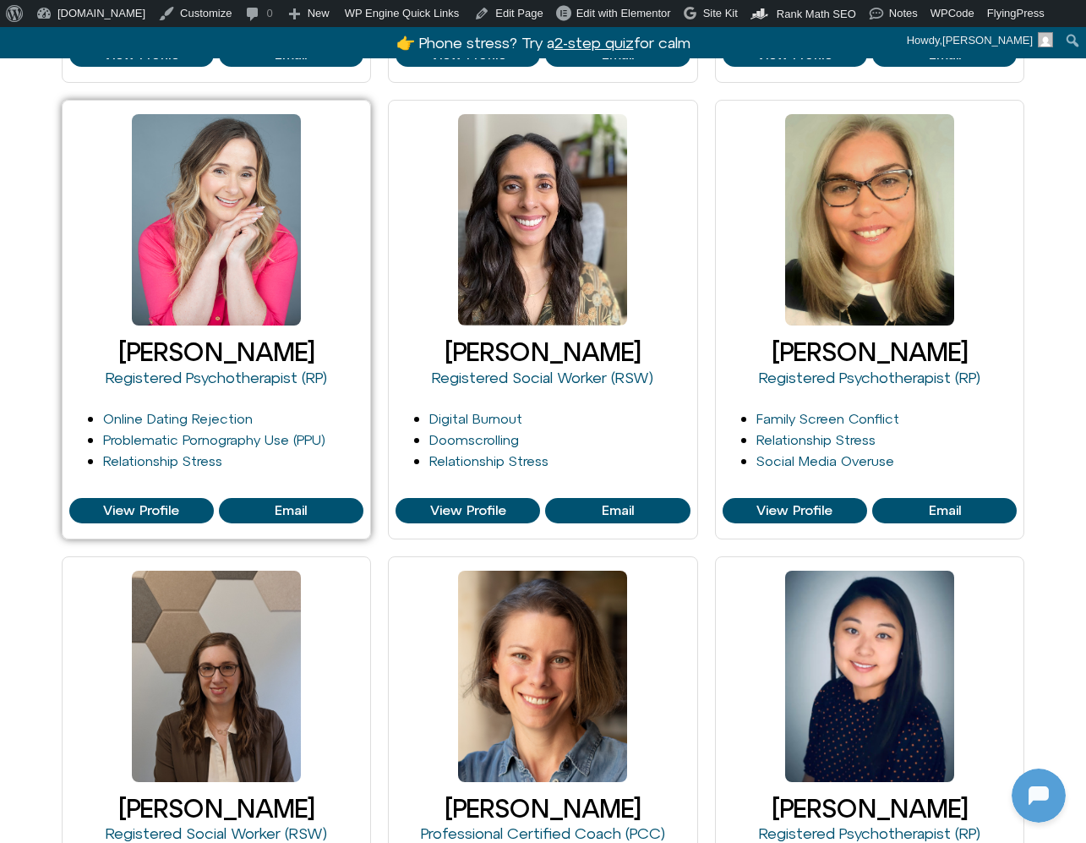
scroll to position [2093, 0]
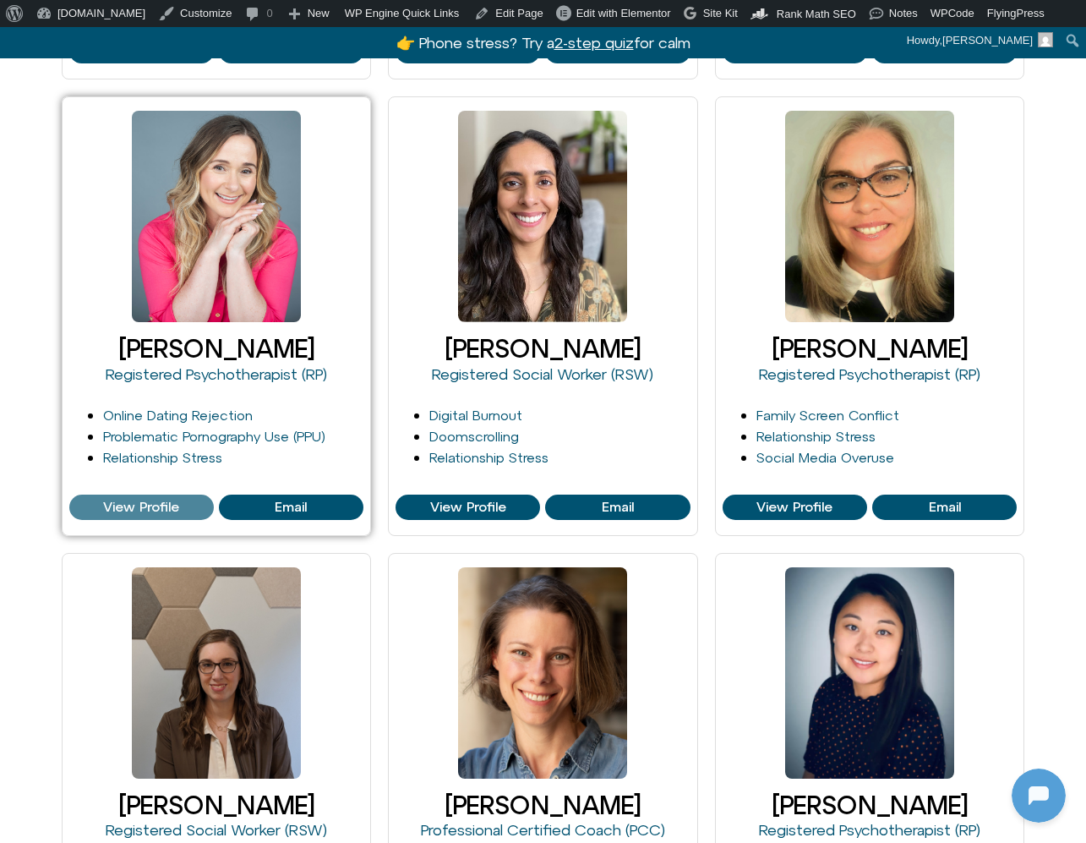
click at [159, 506] on span "View Profile" at bounding box center [141, 507] width 76 height 15
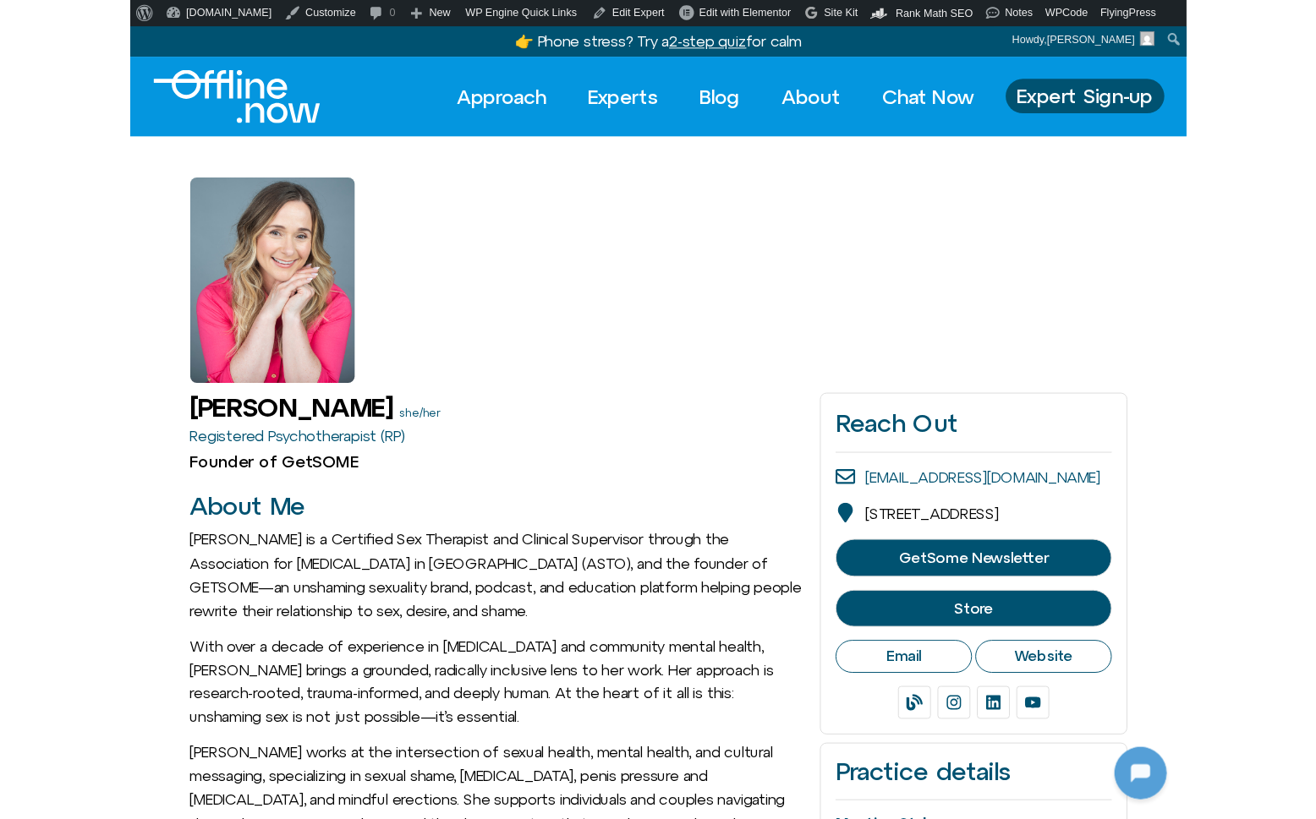
scroll to position [224, 0]
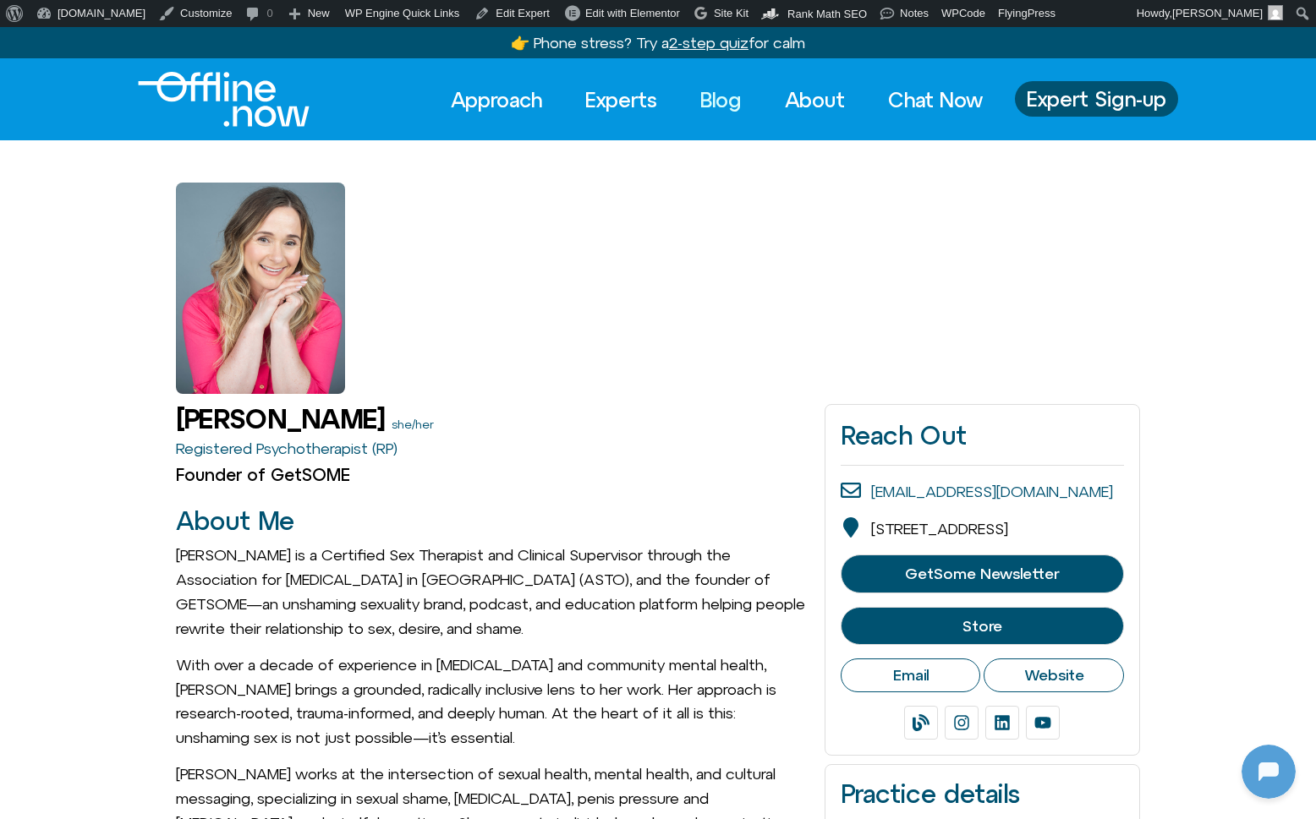
click at [750, 100] on link "Blog" at bounding box center [721, 99] width 72 height 37
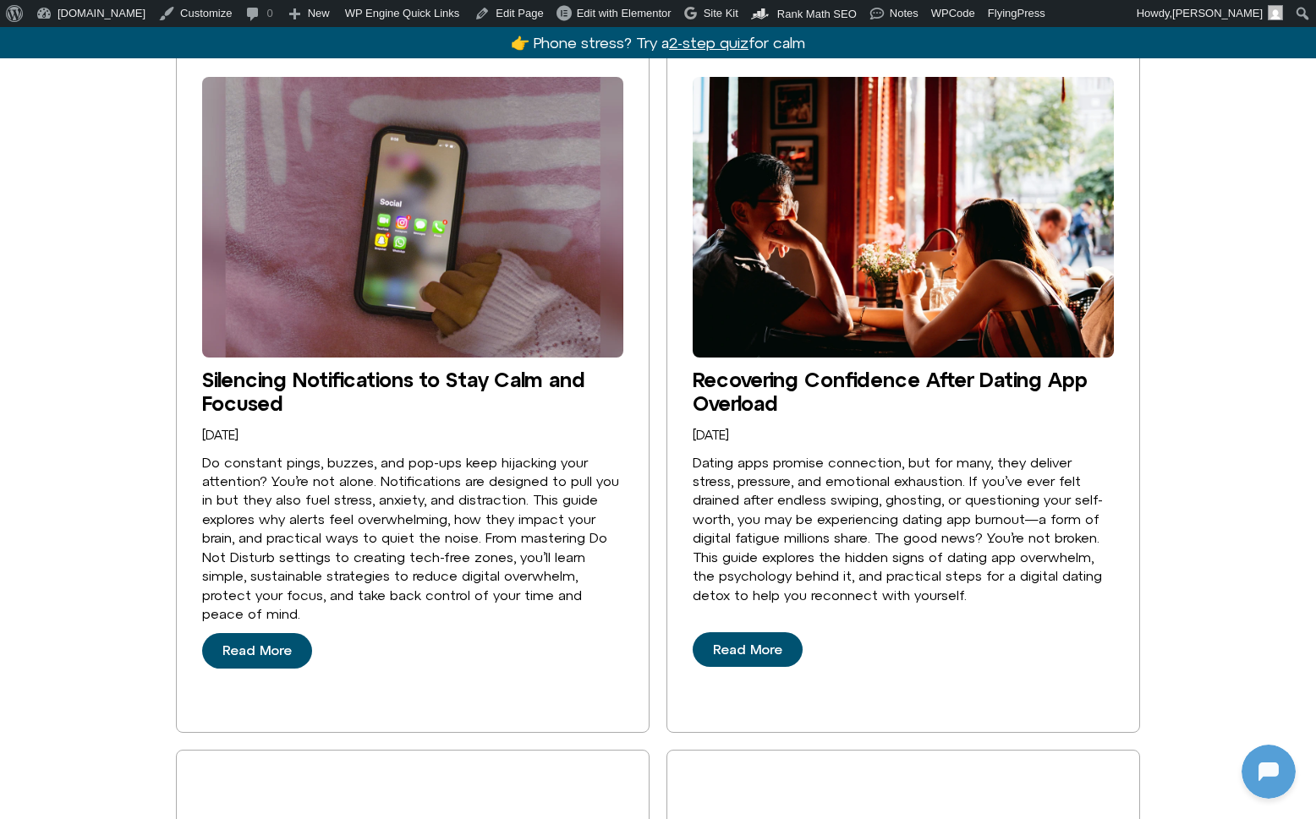
scroll to position [224, 0]
click at [753, 368] on link "Recovering Confidence After Dating App Overload" at bounding box center [889, 391] width 395 height 47
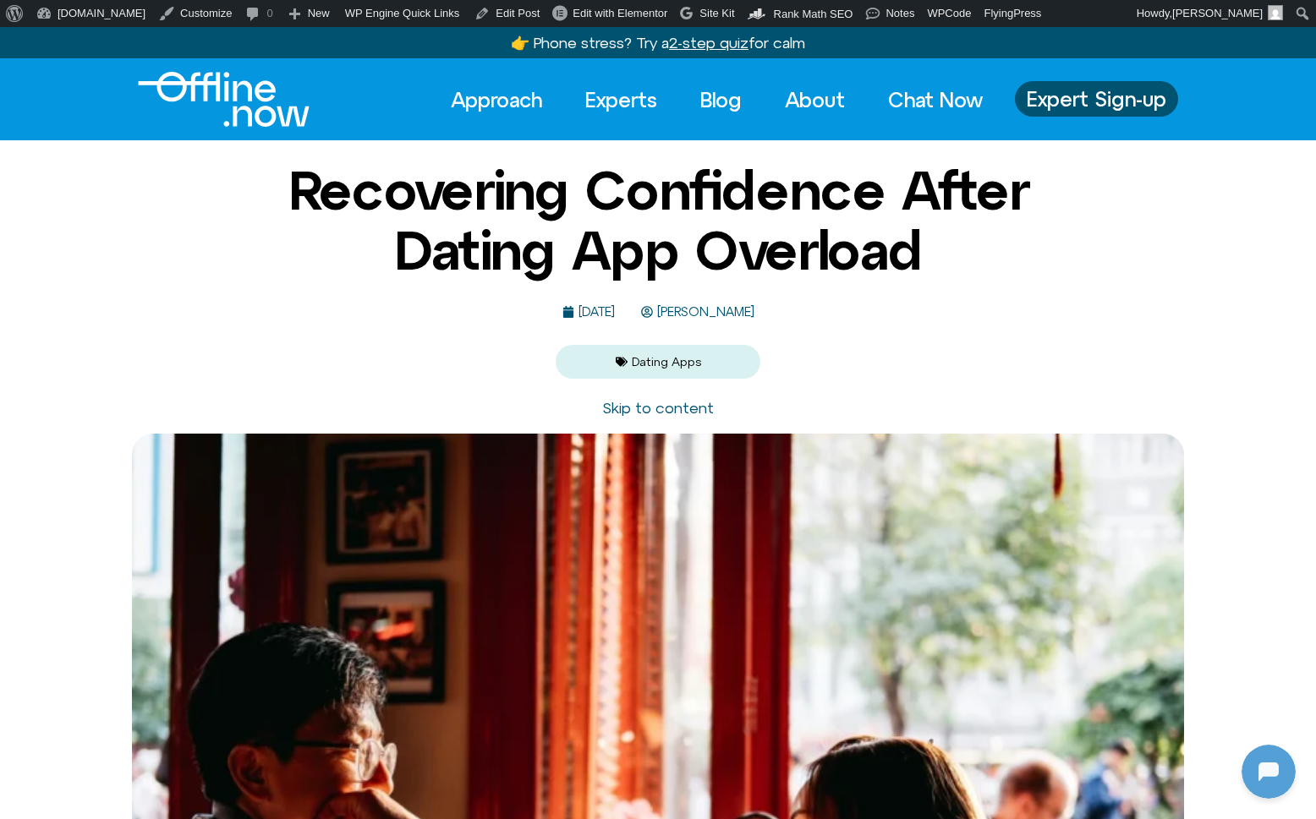
scroll to position [224, 0]
click at [619, 91] on link "Experts" at bounding box center [621, 99] width 102 height 37
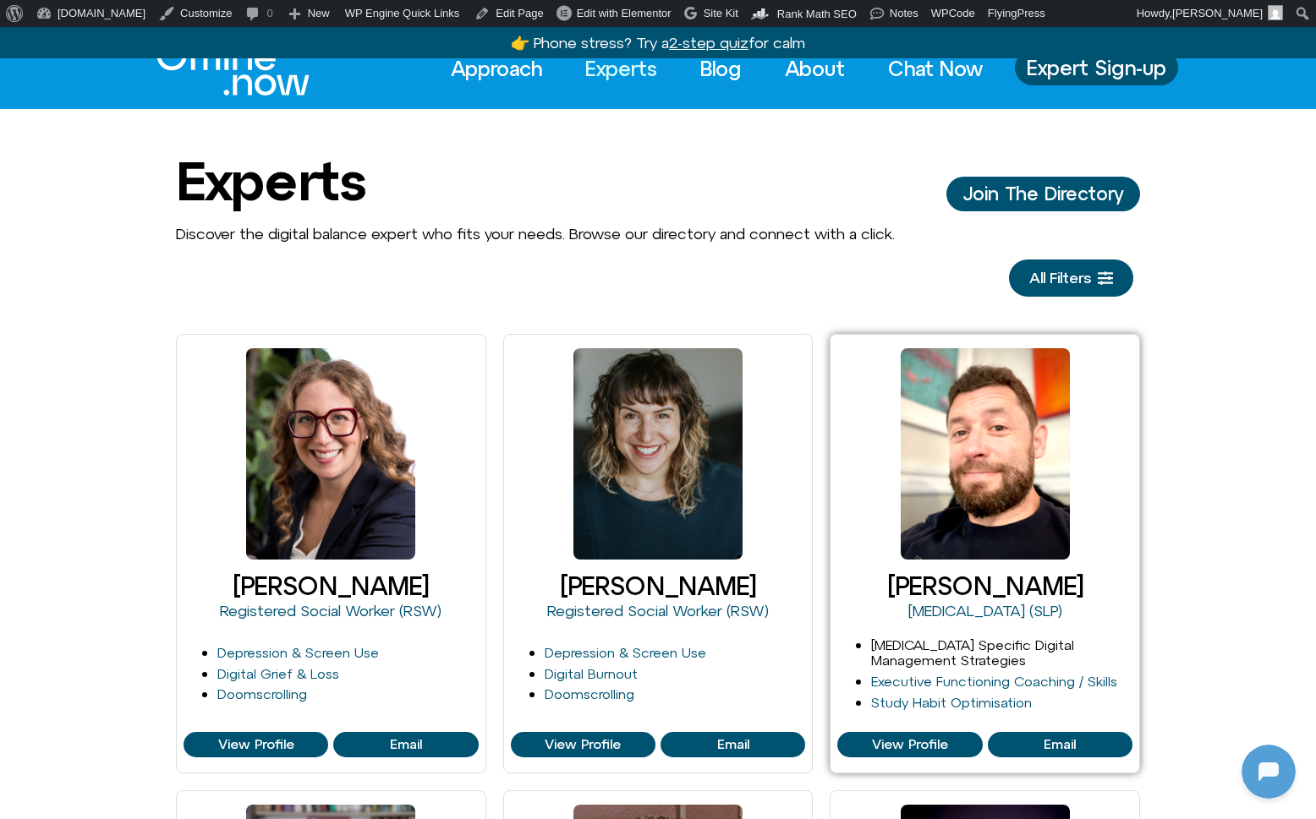
scroll to position [224, 0]
click at [938, 737] on span "View Profile" at bounding box center [910, 744] width 76 height 15
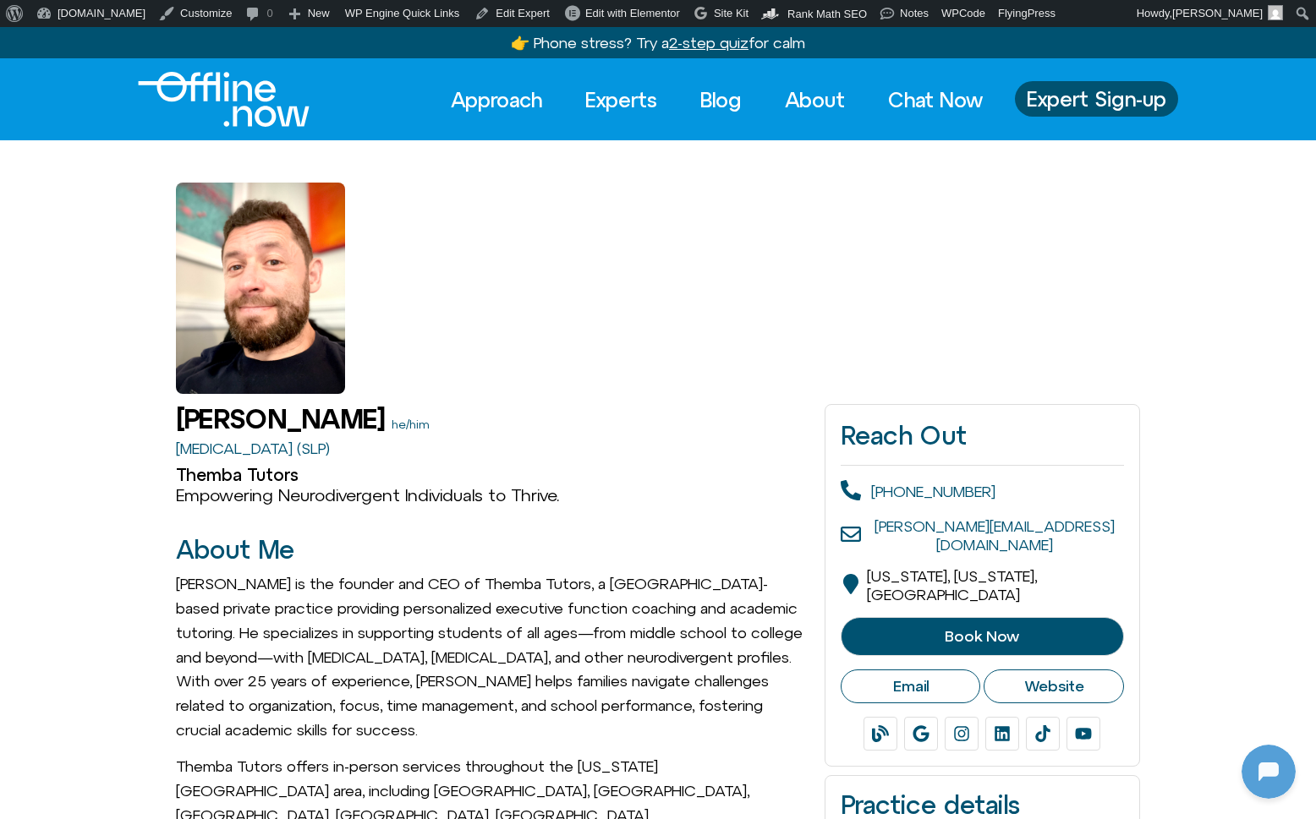
scroll to position [224, 0]
